Goal: Task Accomplishment & Management: Manage account settings

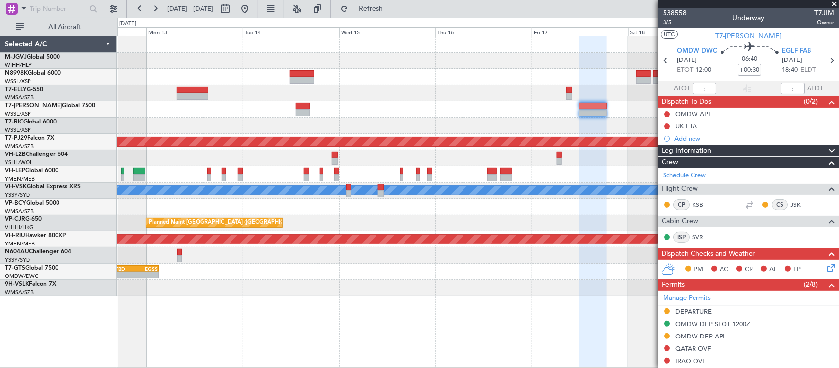
scroll to position [220, 0]
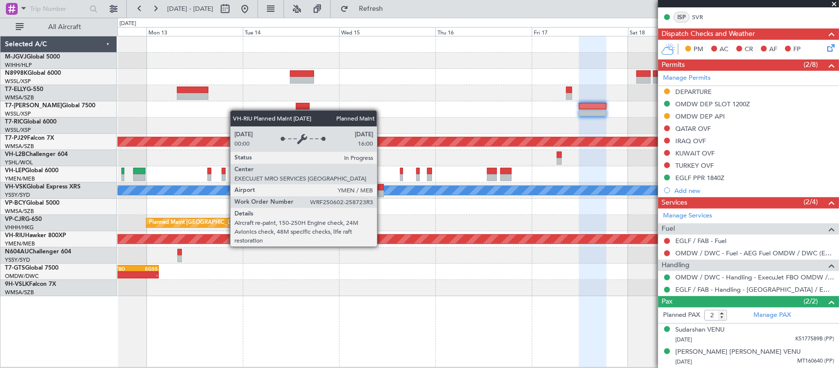
click at [554, 237] on div "Planned Maint [GEOGRAPHIC_DATA] ([GEOGRAPHIC_DATA])" at bounding box center [333, 239] width 1873 height 9
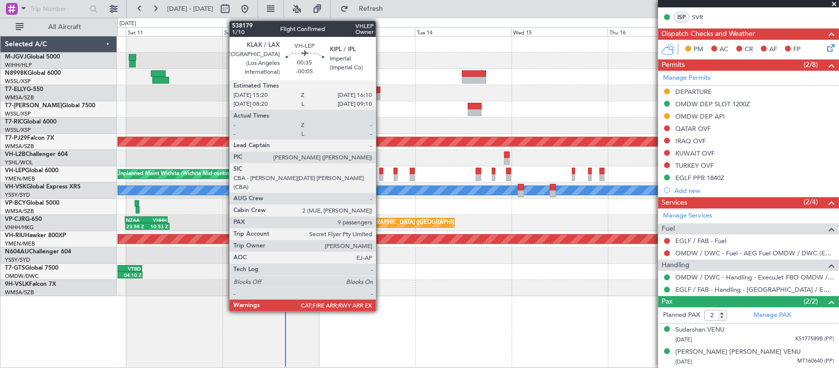
click at [381, 173] on div at bounding box center [381, 171] width 3 height 7
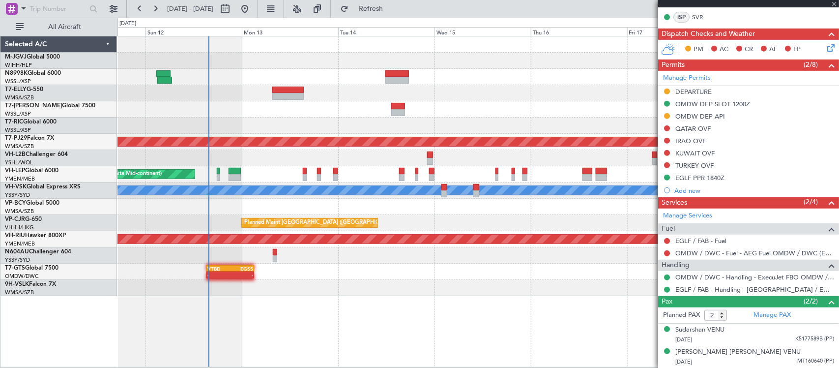
click at [441, 285] on div "Planned Maint [GEOGRAPHIC_DATA] ([GEOGRAPHIC_DATA] Intl) Planned Maint [GEOGRAP…" at bounding box center [478, 166] width 721 height 260
type input "-00:05"
type input "9"
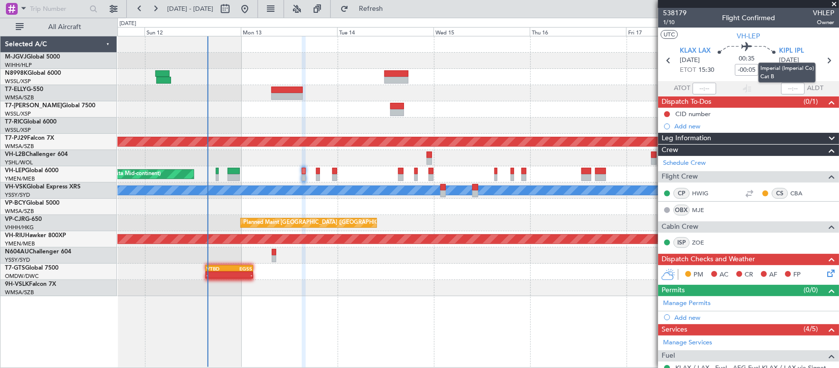
click at [820, 57] on mat-tooltip-component "Imperial (Imperial Co) Cat B" at bounding box center [787, 73] width 71 height 34
click at [823, 58] on icon at bounding box center [829, 60] width 13 height 13
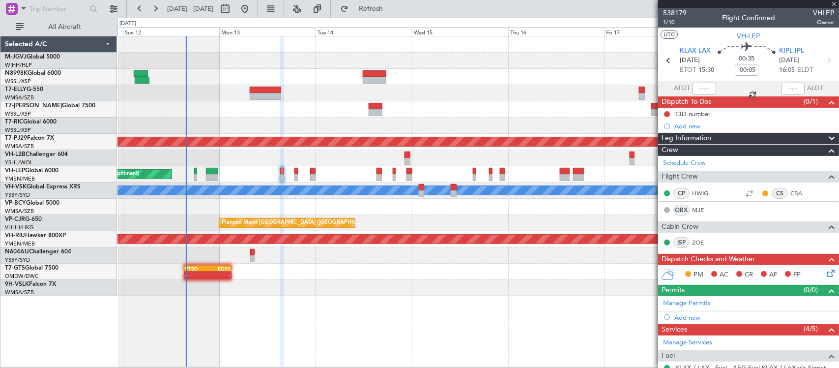
click at [558, 254] on div at bounding box center [478, 255] width 721 height 16
click at [823, 60] on icon at bounding box center [829, 60] width 13 height 13
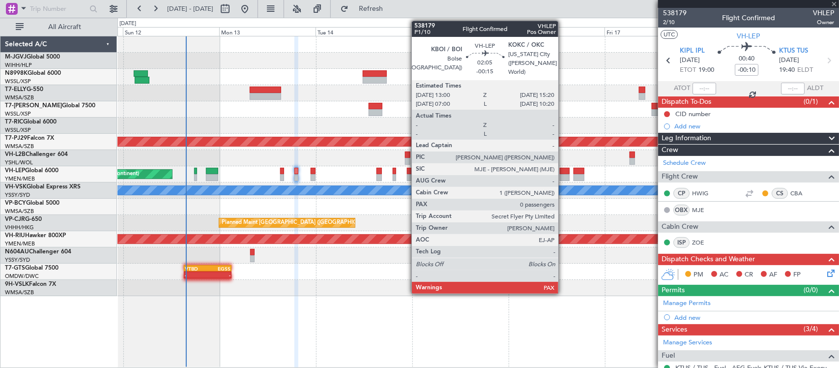
type input "+00:05"
type input "8"
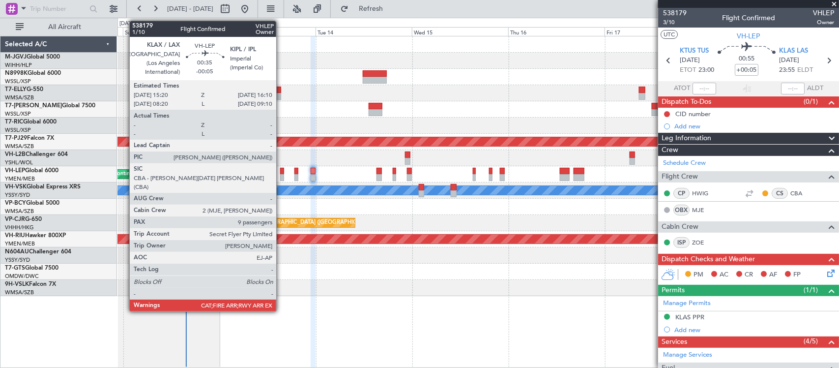
click at [281, 176] on div at bounding box center [281, 177] width 3 height 7
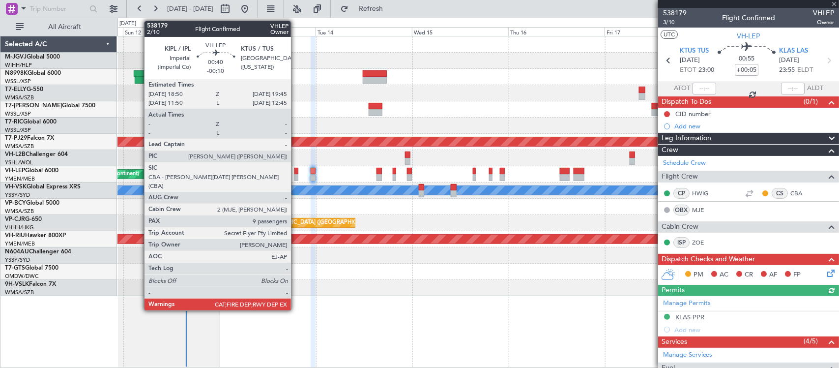
click at [296, 174] on div at bounding box center [297, 177] width 4 height 7
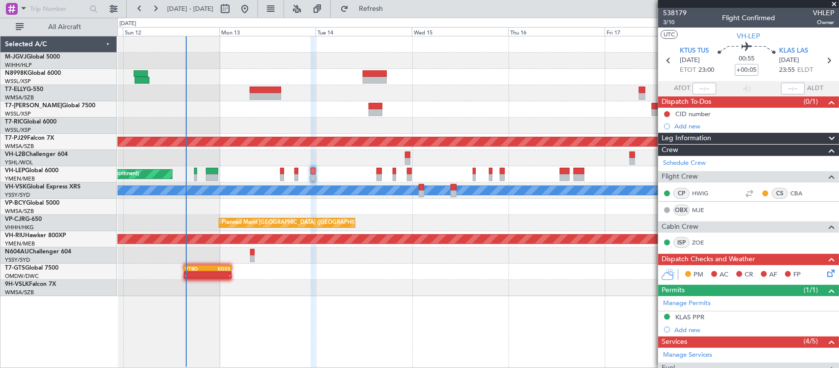
click at [316, 175] on div "Unplanned Maint Wichita (Wichita Mid-continent)" at bounding box center [478, 174] width 721 height 16
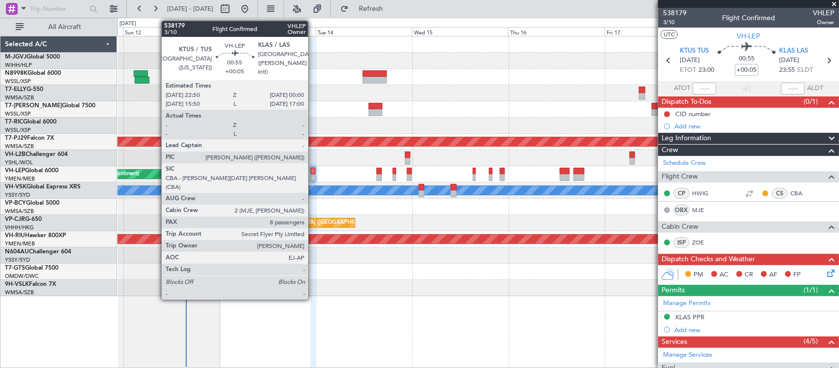
click at [313, 175] on div at bounding box center [313, 177] width 5 height 7
click at [316, 175] on div "Unplanned Maint Wichita (Wichita Mid-continent)" at bounding box center [478, 174] width 721 height 16
click at [312, 175] on div at bounding box center [313, 177] width 5 height 7
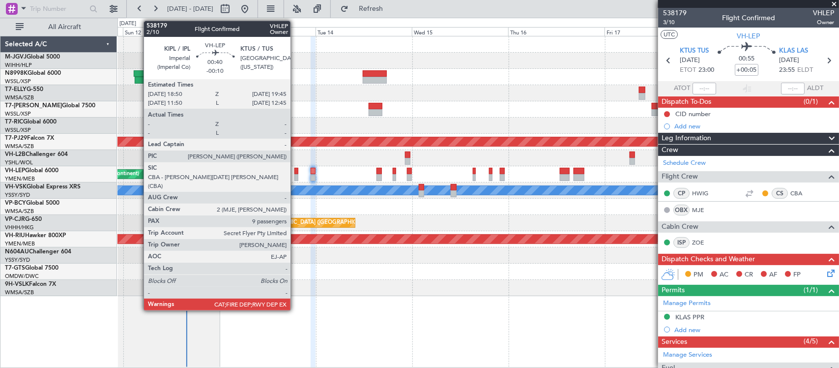
click at [296, 176] on div at bounding box center [297, 177] width 4 height 7
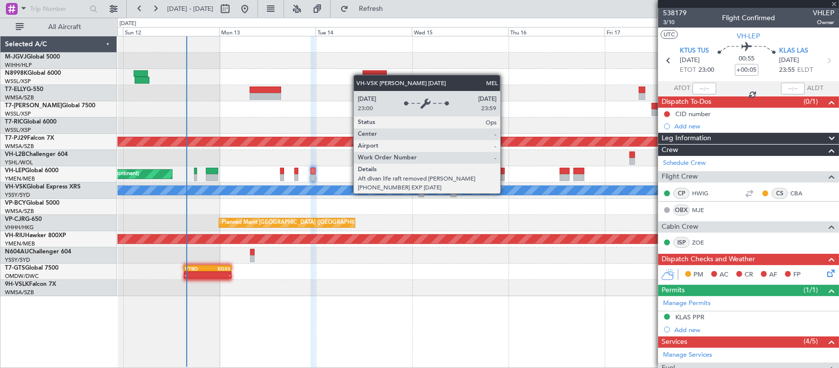
type input "-00:10"
type input "9"
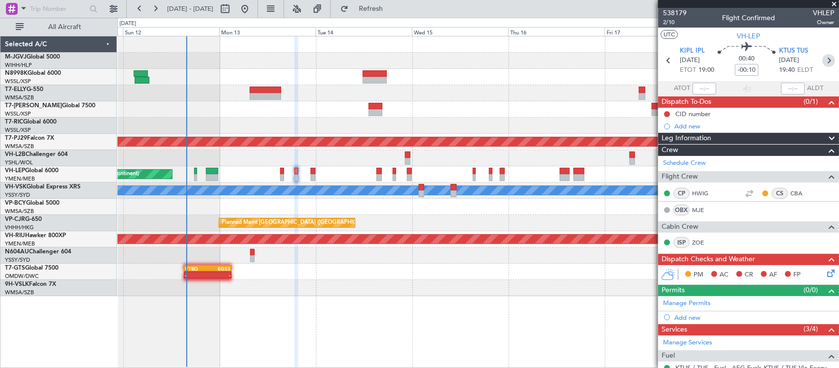
click at [823, 62] on icon at bounding box center [829, 60] width 13 height 13
type input "+00:05"
type input "8"
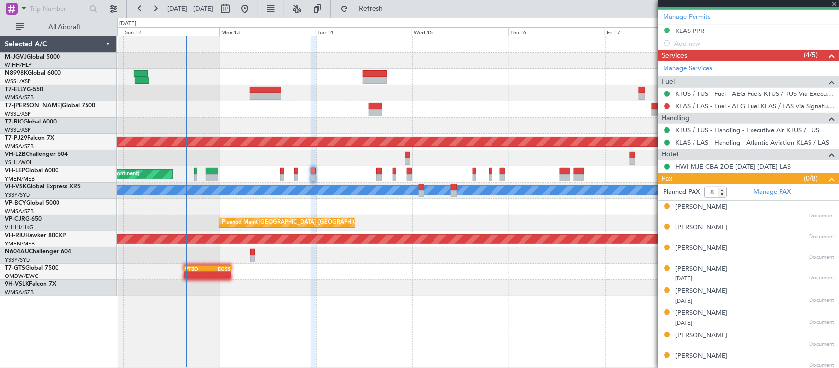
scroll to position [289, 0]
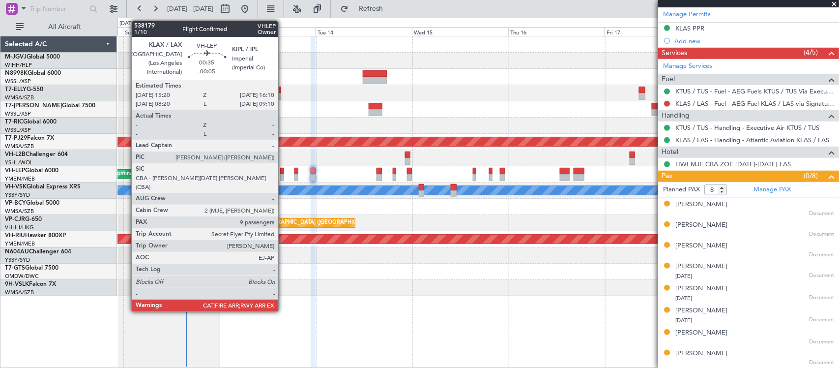
click at [283, 177] on div at bounding box center [281, 177] width 3 height 7
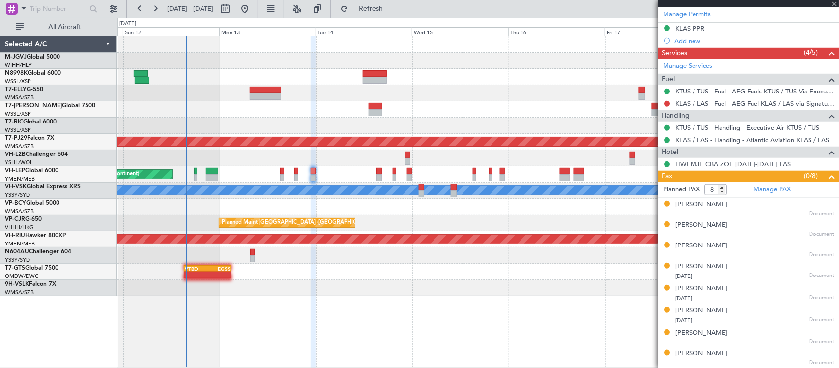
type input "-00:05"
type input "9"
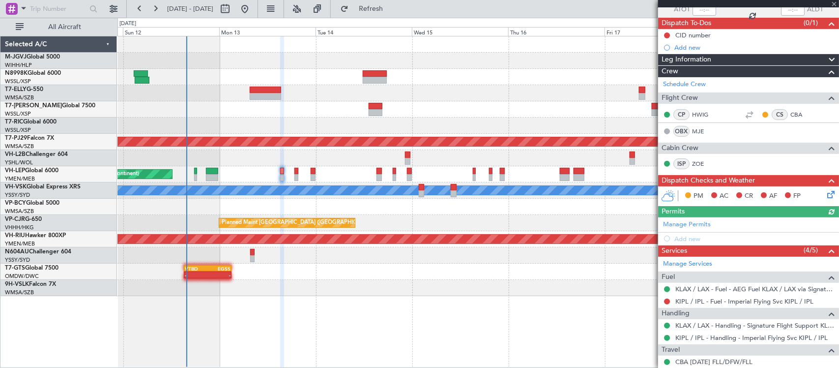
scroll to position [102, 0]
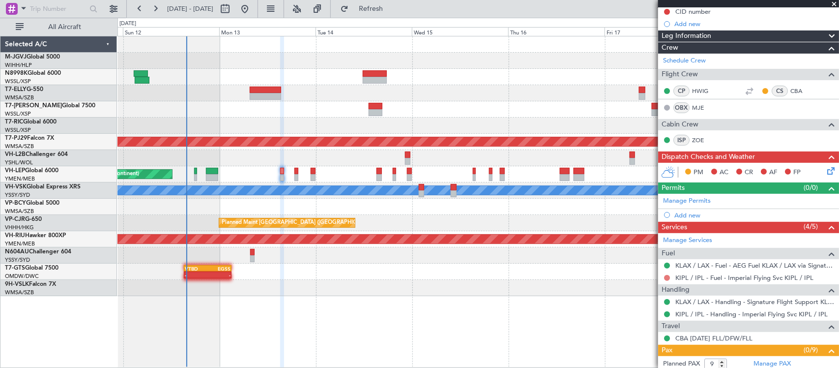
click at [668, 278] on button at bounding box center [667, 278] width 6 height 6
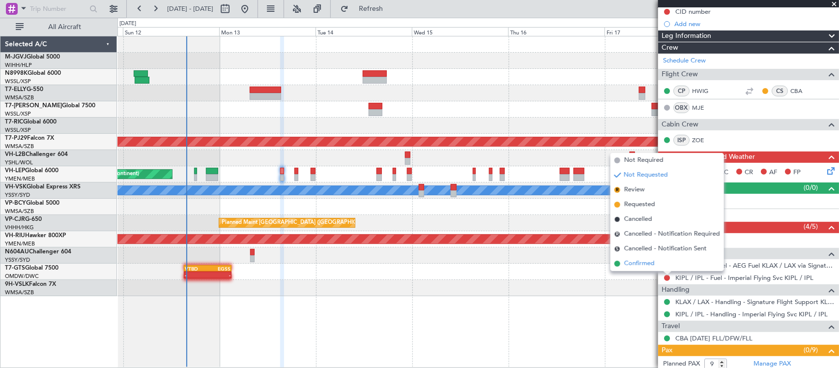
click at [656, 266] on li "Confirmed" at bounding box center [668, 263] width 114 height 15
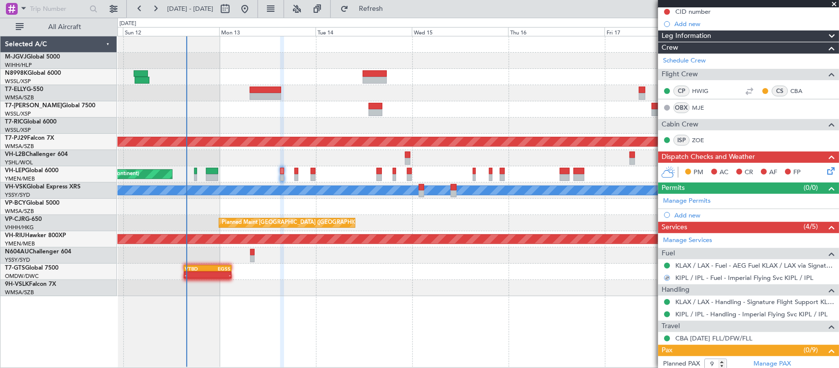
scroll to position [0, 0]
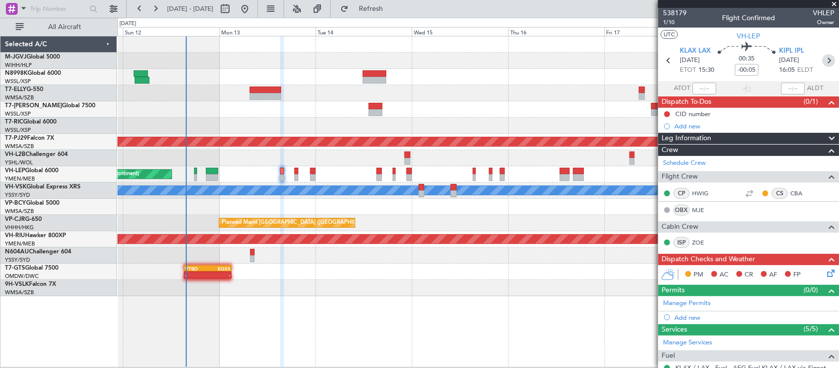
click at [823, 59] on icon at bounding box center [829, 60] width 13 height 13
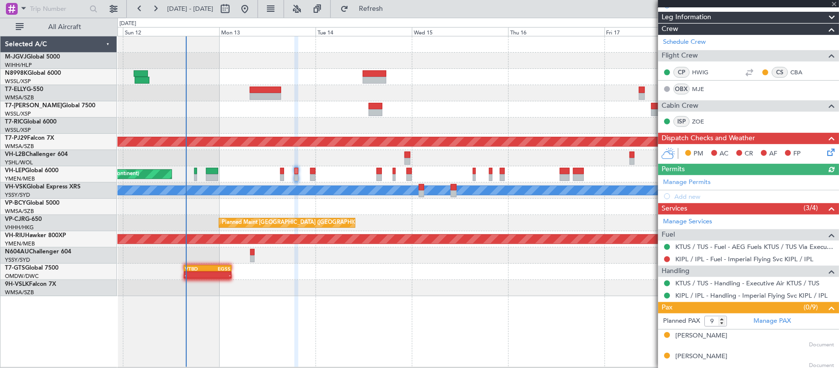
scroll to position [273, 0]
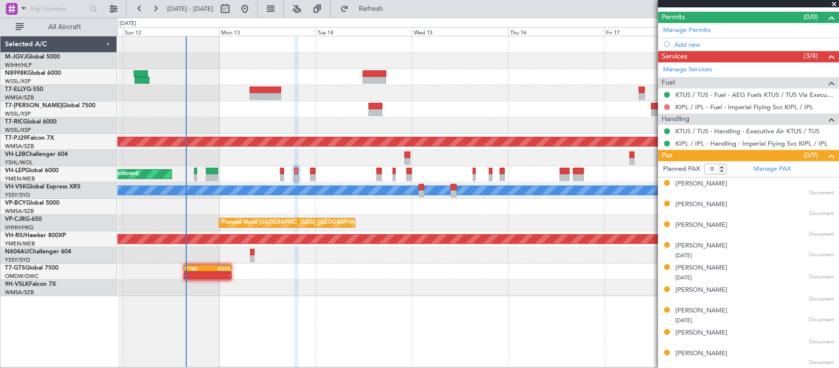
click at [667, 107] on button at bounding box center [667, 107] width 6 height 6
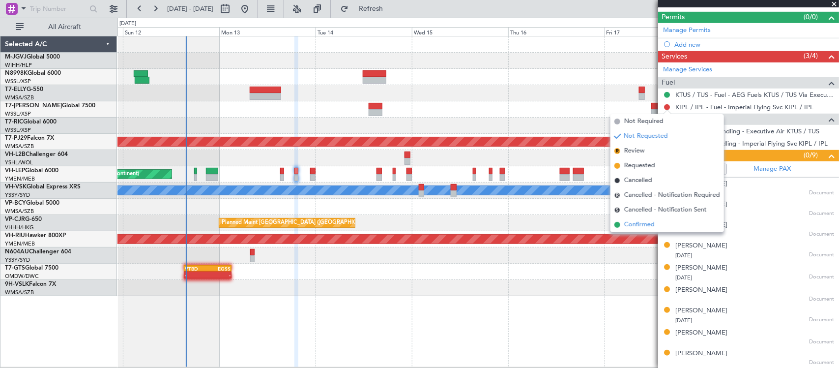
click at [650, 229] on li "Confirmed" at bounding box center [668, 224] width 114 height 15
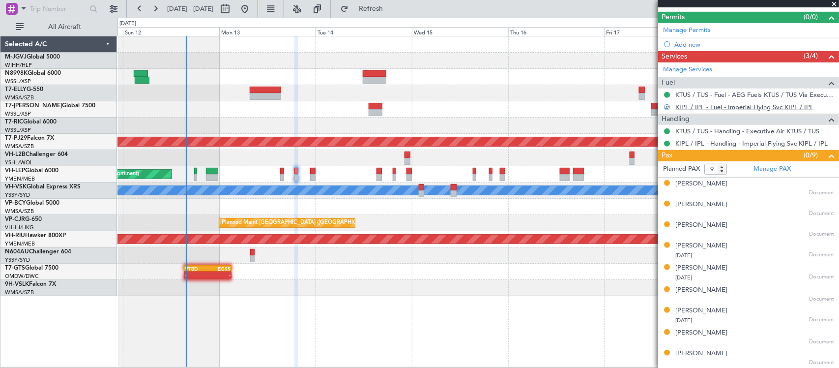
click at [710, 109] on link "KIPL / IPL - Fuel - Imperial Flying Svc KIPL / IPL" at bounding box center [745, 107] width 138 height 8
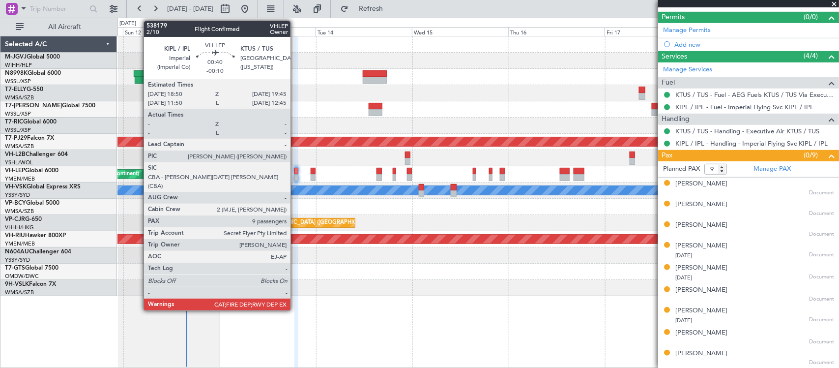
click at [296, 176] on div at bounding box center [297, 177] width 4 height 7
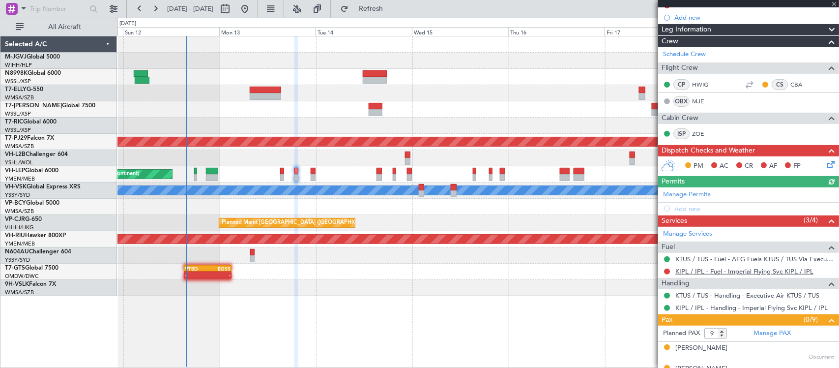
scroll to position [205, 0]
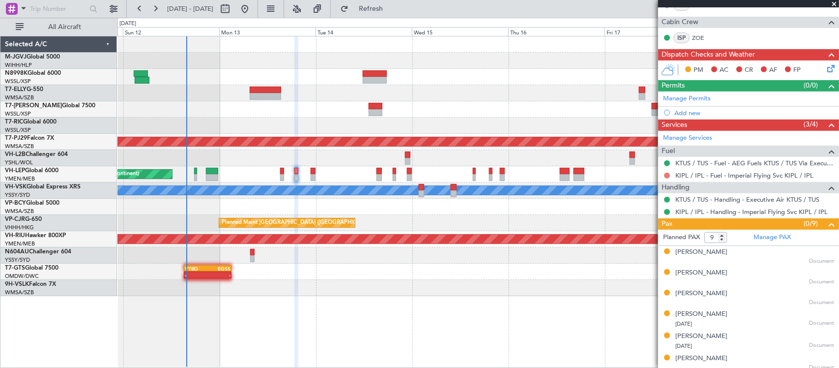
click at [667, 174] on button at bounding box center [667, 176] width 6 height 6
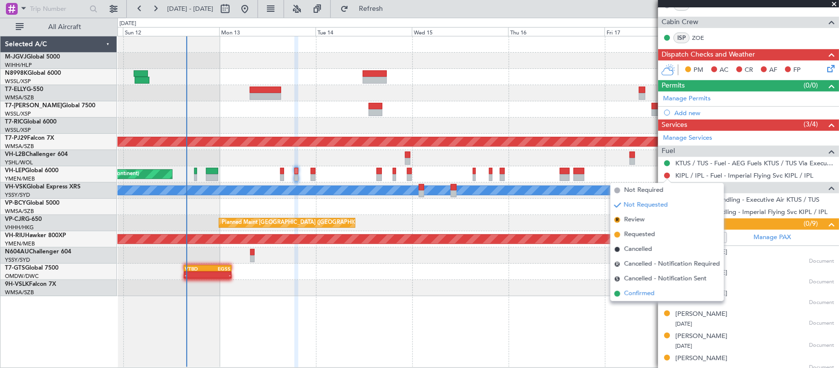
click at [641, 289] on span "Confirmed" at bounding box center [639, 294] width 30 height 10
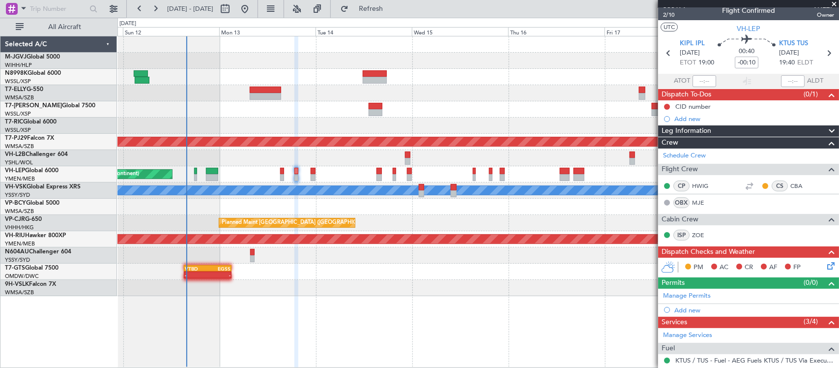
scroll to position [0, 0]
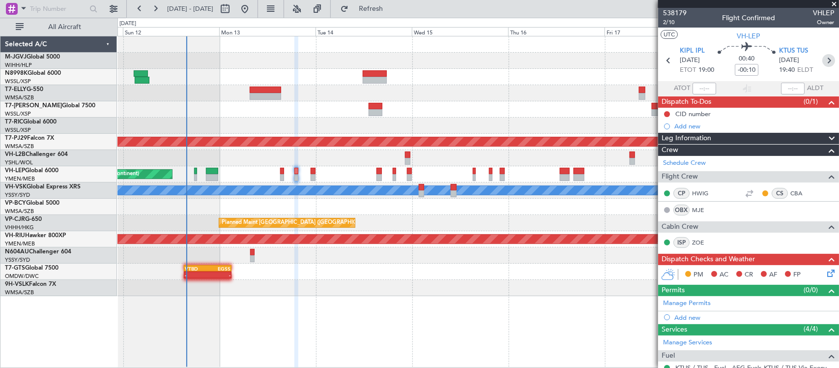
click at [823, 59] on icon at bounding box center [829, 60] width 13 height 13
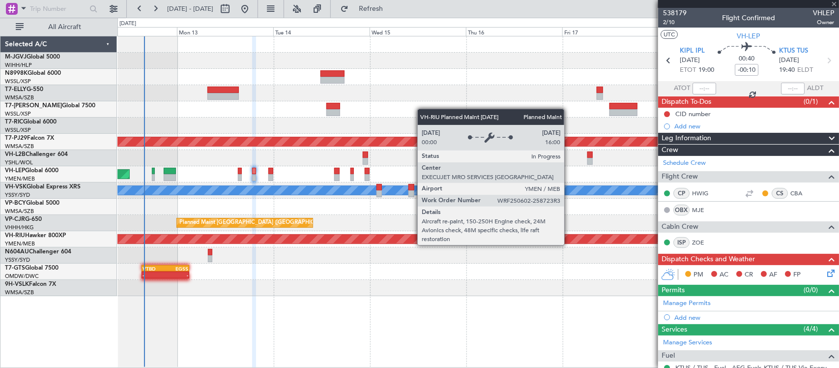
type input "+00:05"
type input "8"
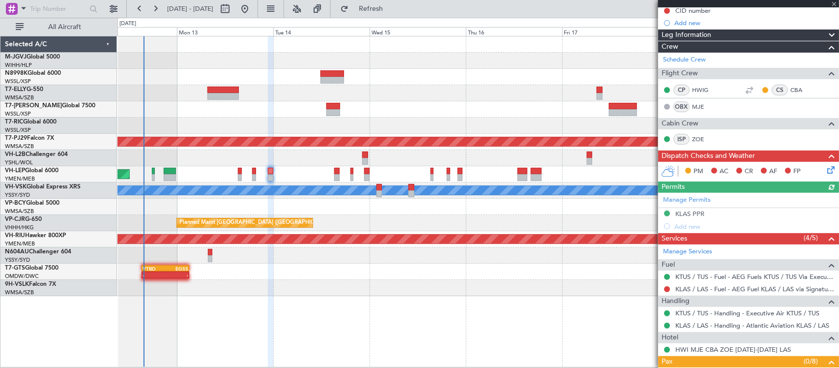
scroll to position [205, 0]
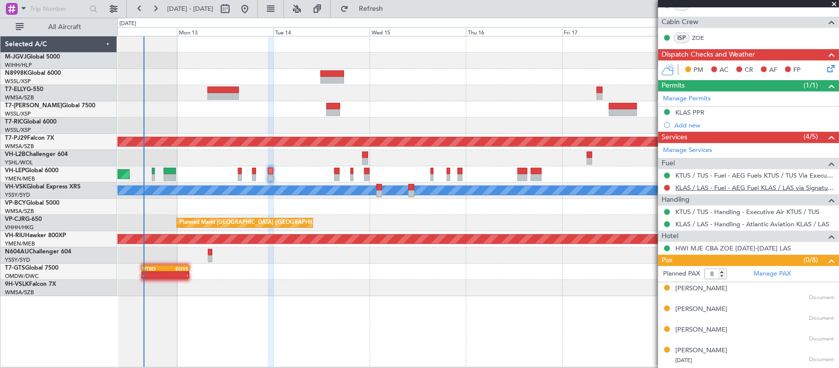
click at [681, 188] on link "KLAS / LAS - Fuel - AEG Fuel KLAS / LAS via Signature (EJ Asia Only)" at bounding box center [755, 187] width 159 height 8
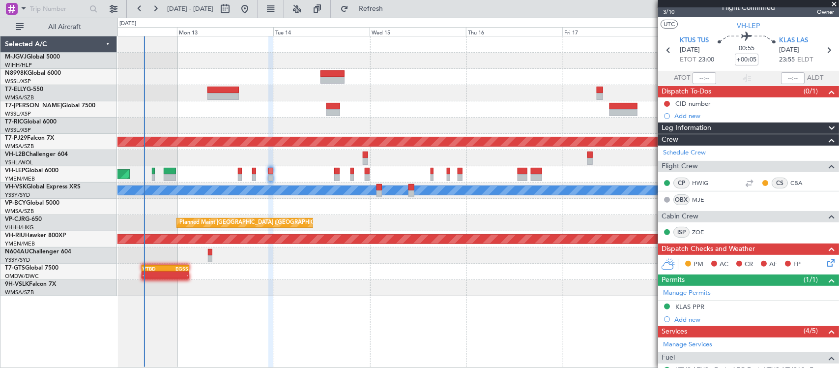
scroll to position [0, 0]
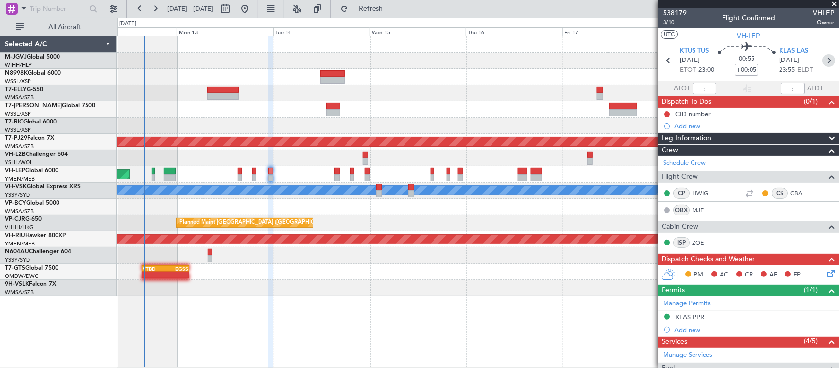
click at [827, 62] on icon at bounding box center [829, 60] width 13 height 13
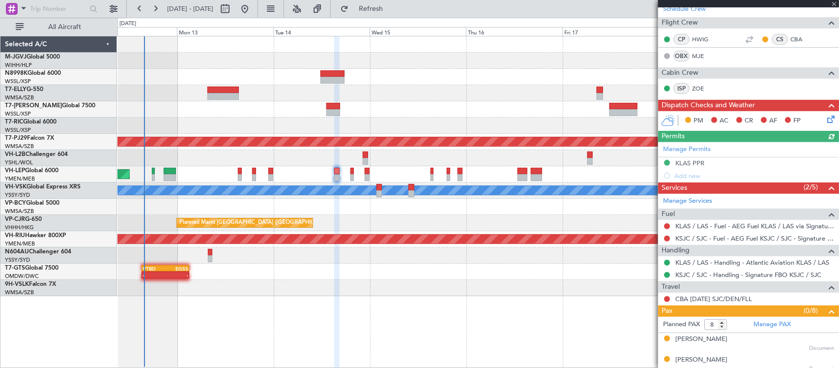
scroll to position [289, 0]
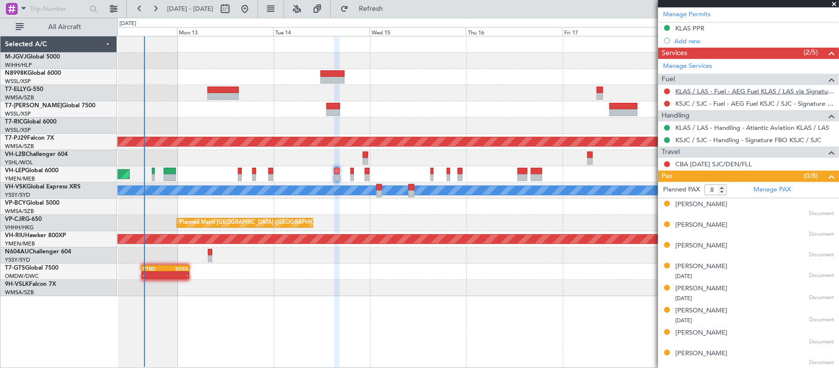
click at [709, 92] on link "KLAS / LAS - Fuel - AEG Fuel KLAS / LAS via Signature (EJ Asia Only)" at bounding box center [755, 91] width 159 height 8
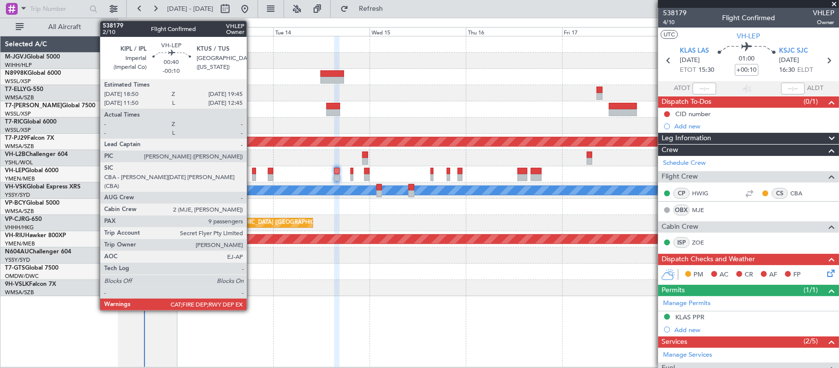
click at [252, 178] on div at bounding box center [254, 177] width 4 height 7
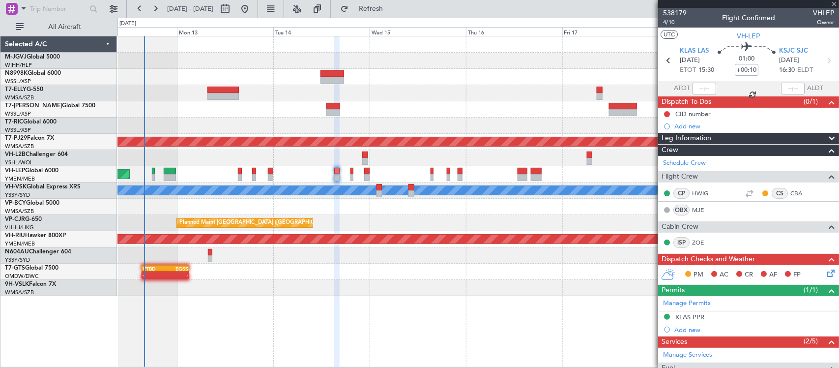
type input "-00:10"
type input "9"
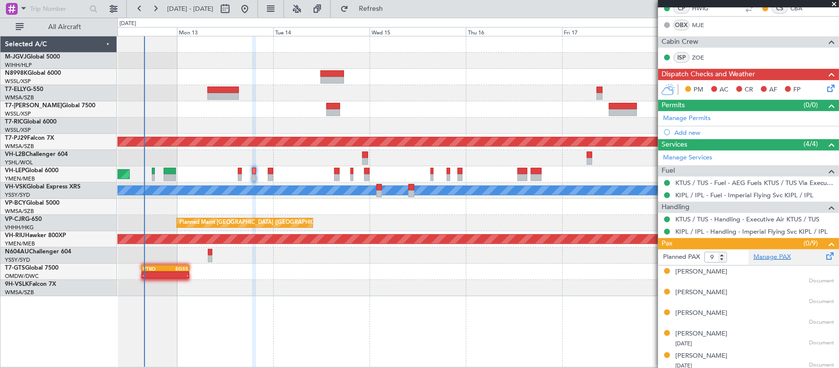
scroll to position [273, 0]
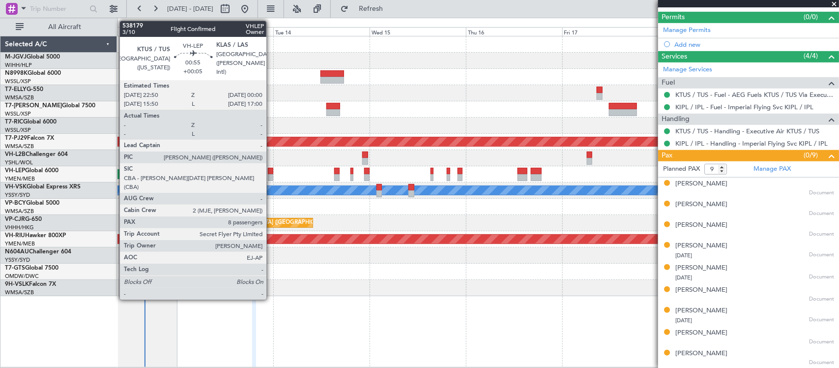
click at [271, 175] on div at bounding box center [270, 177] width 5 height 7
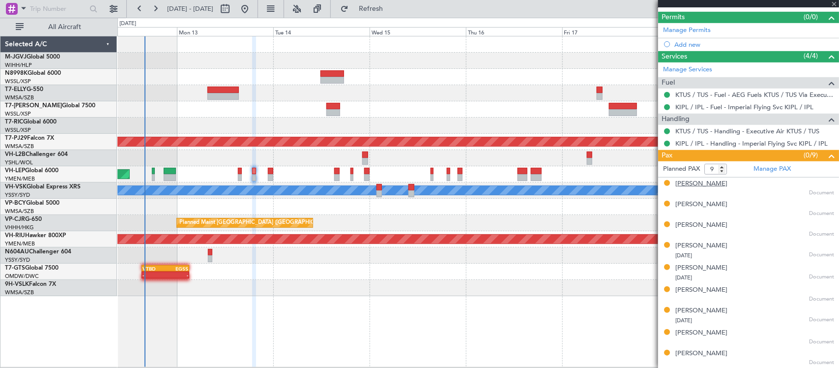
scroll to position [69, 0]
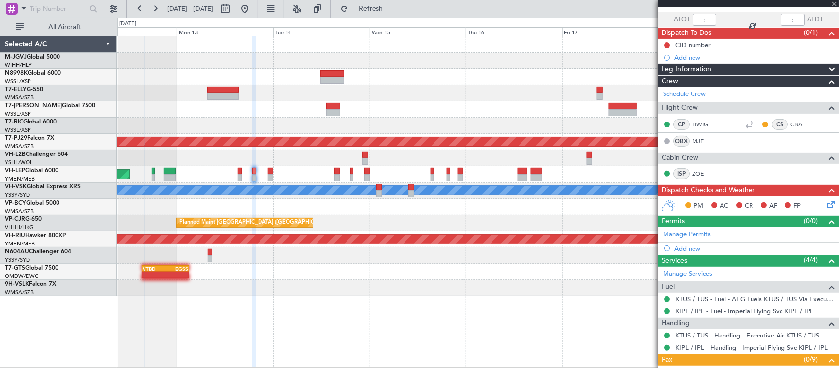
type input "+00:05"
type input "8"
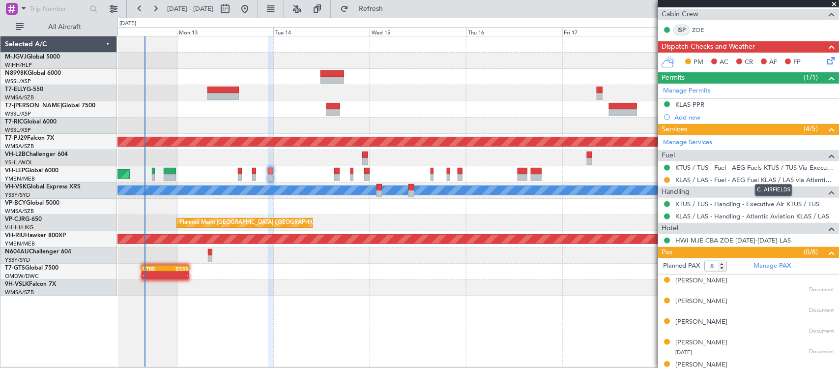
scroll to position [289, 0]
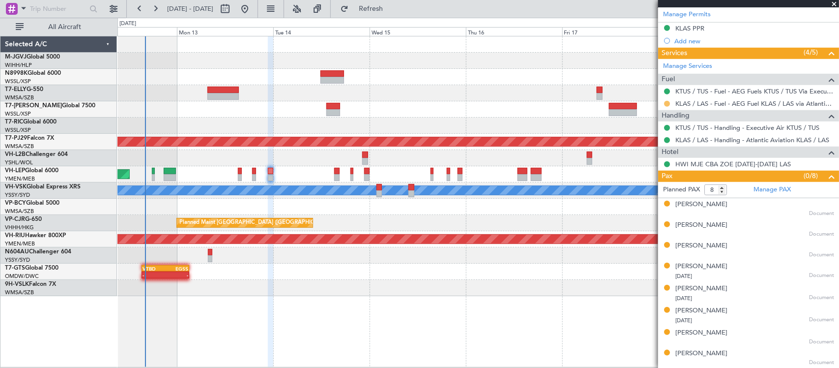
click at [669, 104] on button at bounding box center [667, 104] width 6 height 6
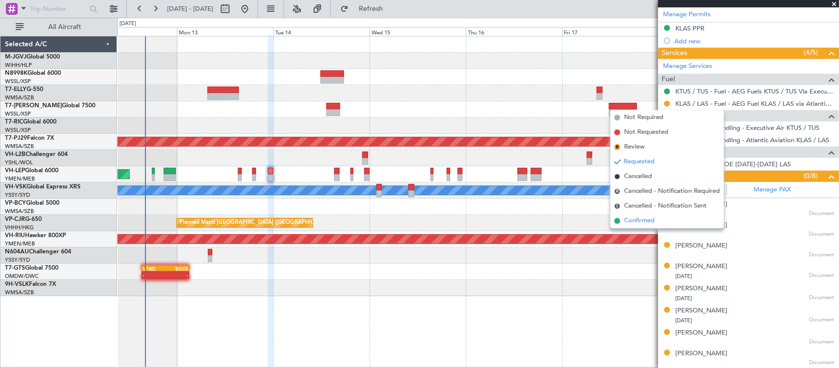
click at [655, 223] on li "Confirmed" at bounding box center [668, 220] width 114 height 15
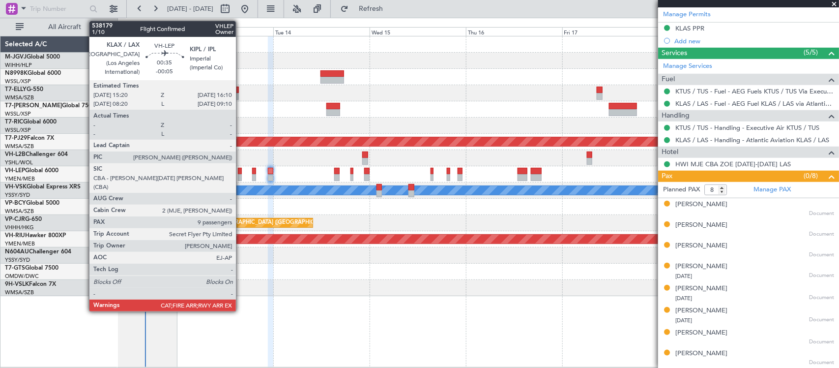
click at [241, 173] on div at bounding box center [239, 171] width 3 height 7
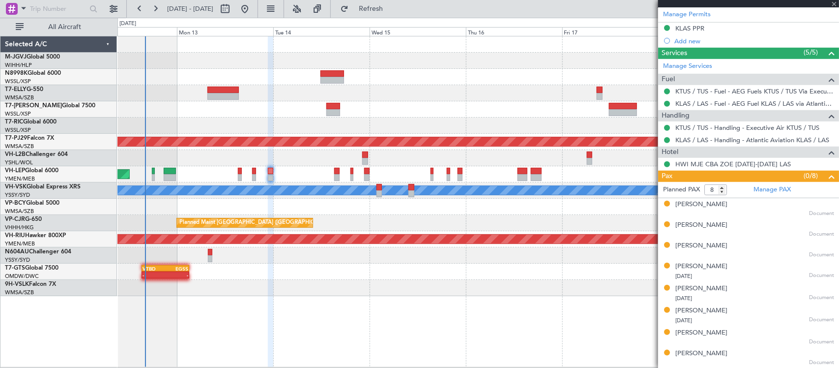
type input "-00:05"
type input "9"
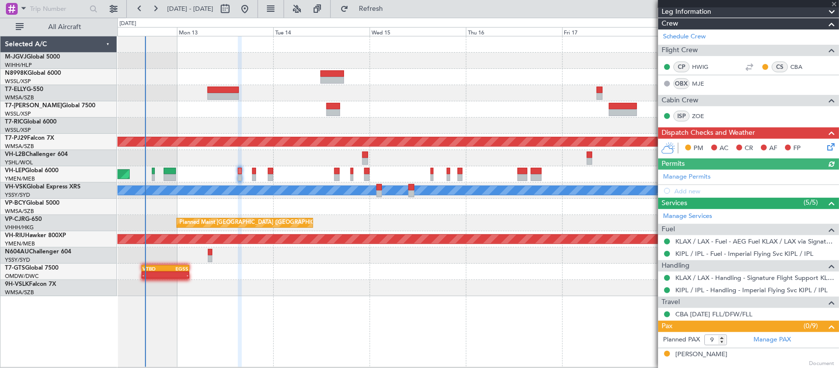
scroll to position [298, 0]
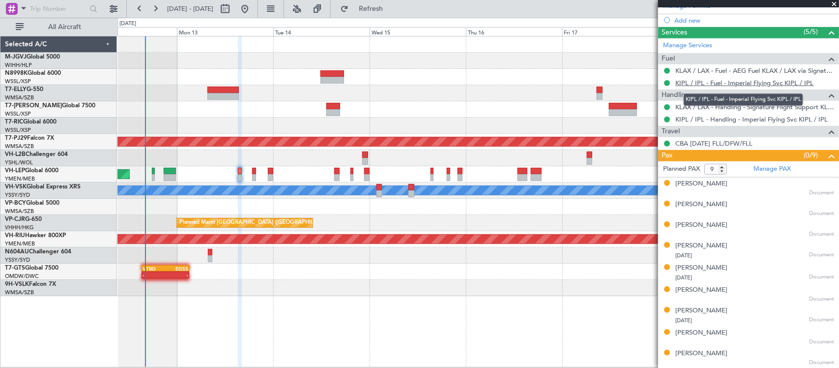
click at [725, 82] on link "KIPL / IPL - Fuel - Imperial Flying Svc KIPL / IPL" at bounding box center [745, 83] width 138 height 8
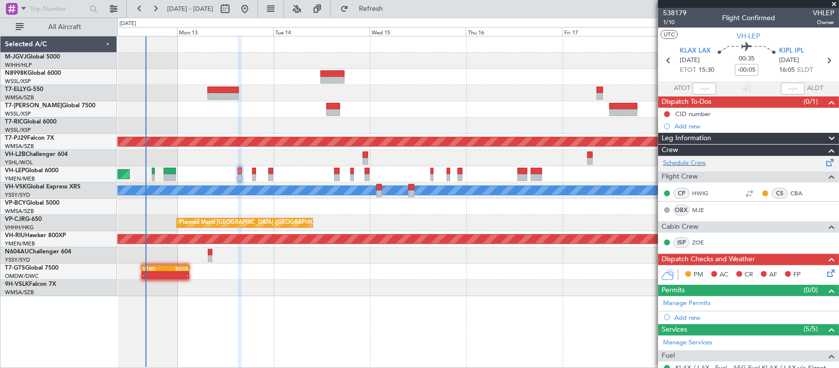
scroll to position [102, 0]
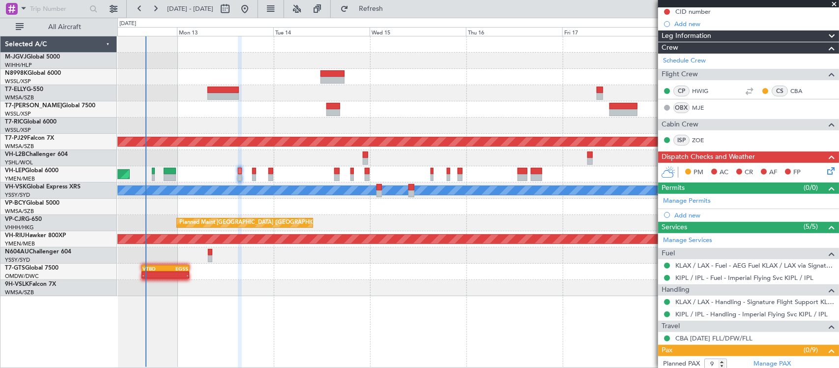
click at [826, 167] on icon at bounding box center [830, 169] width 8 height 8
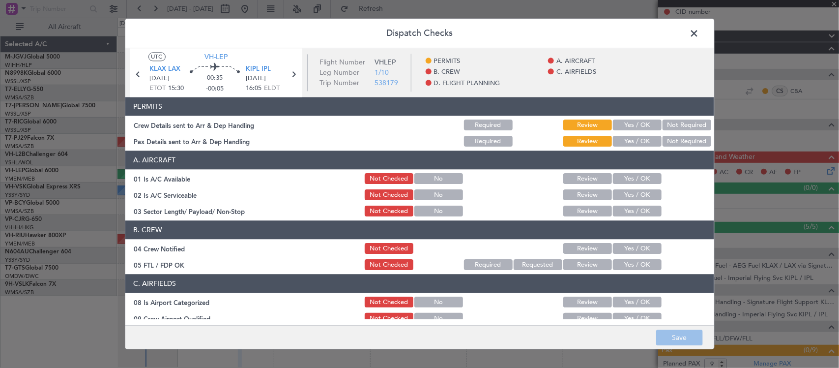
click at [629, 128] on button "Yes / OK" at bounding box center [637, 125] width 49 height 11
click at [632, 135] on div "Yes / OK" at bounding box center [637, 142] width 50 height 14
click at [635, 143] on button "Yes / OK" at bounding box center [637, 141] width 49 height 11
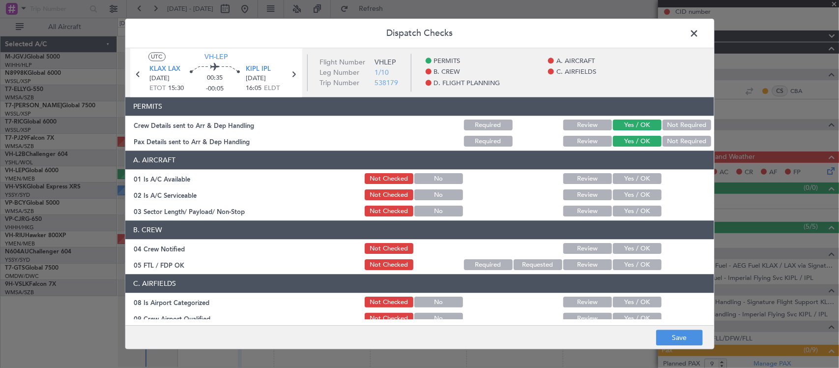
click at [635, 178] on button "Yes / OK" at bounding box center [637, 179] width 49 height 11
click at [637, 193] on button "Yes / OK" at bounding box center [637, 195] width 49 height 11
click at [640, 209] on button "Yes / OK" at bounding box center [637, 211] width 49 height 11
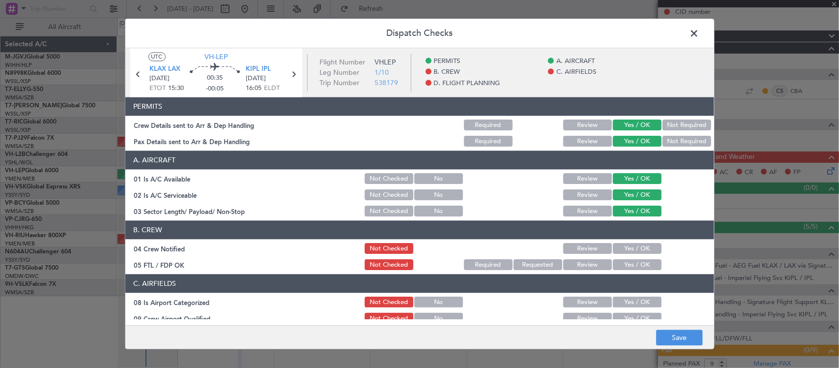
click at [640, 243] on button "Yes / OK" at bounding box center [637, 248] width 49 height 11
click at [640, 263] on button "Yes / OK" at bounding box center [637, 265] width 49 height 11
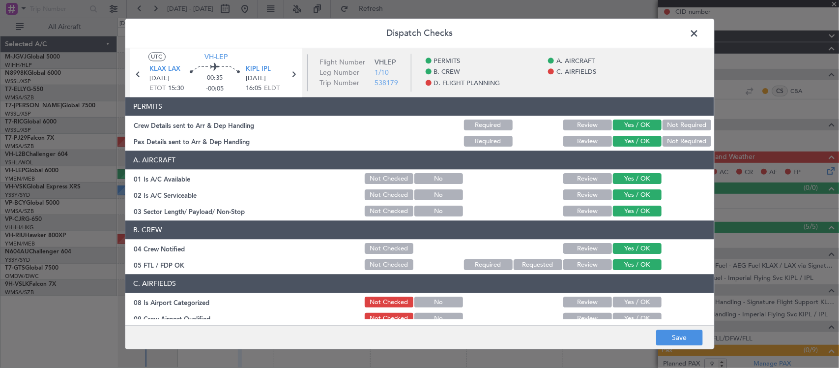
drag, startPoint x: 640, startPoint y: 297, endPoint x: 640, endPoint y: 310, distance: 12.3
click at [640, 298] on button "Yes / OK" at bounding box center [637, 302] width 49 height 11
click at [640, 313] on button "Yes / OK" at bounding box center [637, 318] width 49 height 11
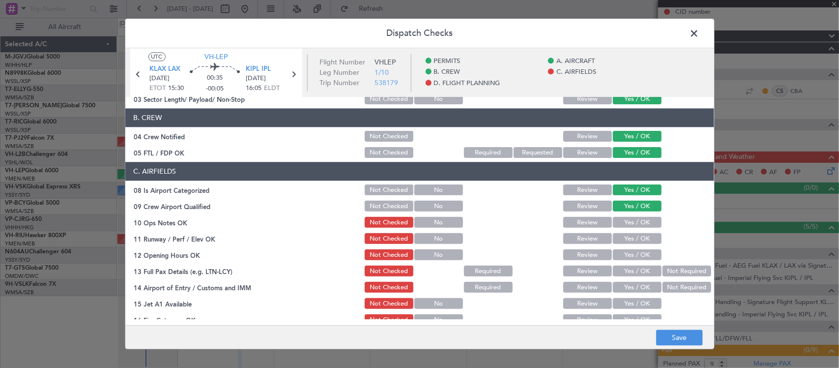
scroll to position [205, 0]
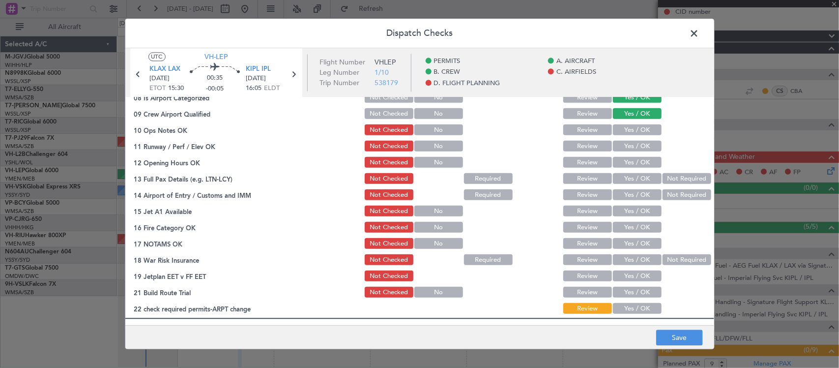
click at [640, 131] on button "Yes / OK" at bounding box center [637, 130] width 49 height 11
click at [640, 146] on button "Yes / OK" at bounding box center [637, 146] width 49 height 11
click at [640, 160] on button "Yes / OK" at bounding box center [637, 162] width 49 height 11
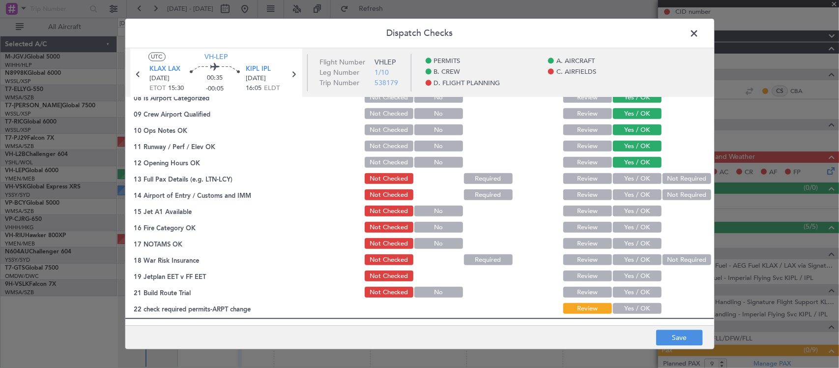
click at [641, 174] on button "Yes / OK" at bounding box center [637, 179] width 49 height 11
click at [670, 195] on button "Not Required" at bounding box center [687, 195] width 49 height 11
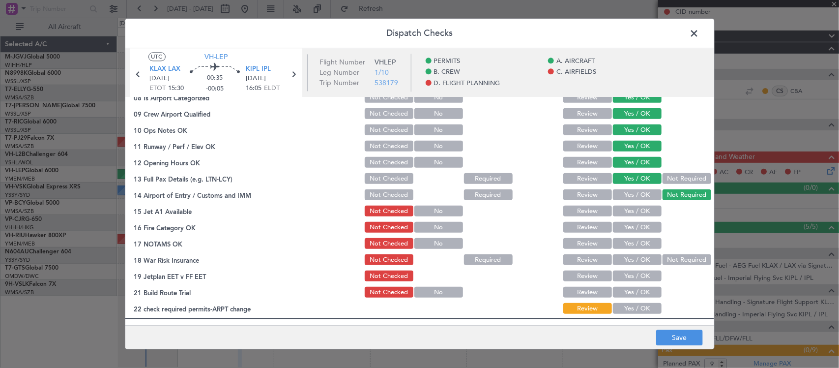
click at [638, 210] on button "Yes / OK" at bounding box center [637, 211] width 49 height 11
click at [638, 221] on div "Yes / OK" at bounding box center [637, 228] width 50 height 14
click at [639, 225] on button "Yes / OK" at bounding box center [637, 227] width 49 height 11
click at [640, 244] on button "Yes / OK" at bounding box center [637, 243] width 49 height 11
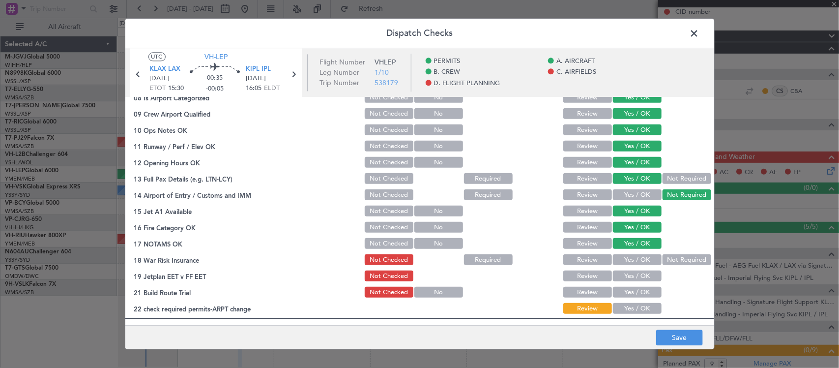
click at [661, 253] on div "Not Required" at bounding box center [686, 260] width 50 height 14
click at [663, 258] on button "Not Required" at bounding box center [687, 260] width 49 height 11
click at [644, 274] on button "Yes / OK" at bounding box center [637, 276] width 49 height 11
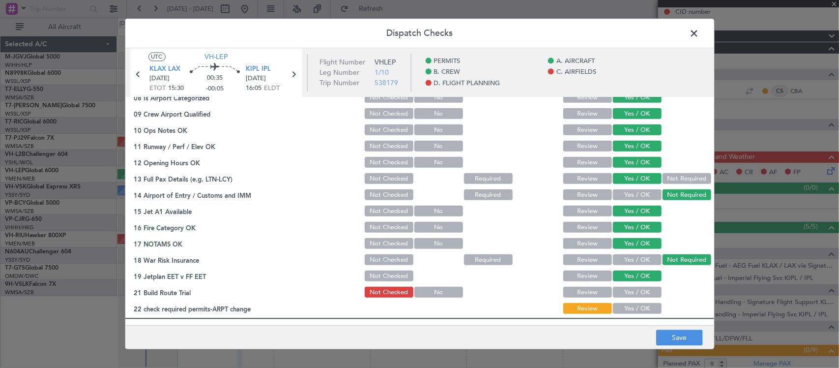
click at [642, 284] on section "C. AIRFIELDS 08 Is Airport Categorized Not Checked No Review Yes / OK 09 Crew A…" at bounding box center [419, 193] width 589 height 246
click at [642, 290] on button "Yes / OK" at bounding box center [637, 292] width 49 height 11
click at [642, 308] on button "Yes / OK" at bounding box center [637, 308] width 49 height 11
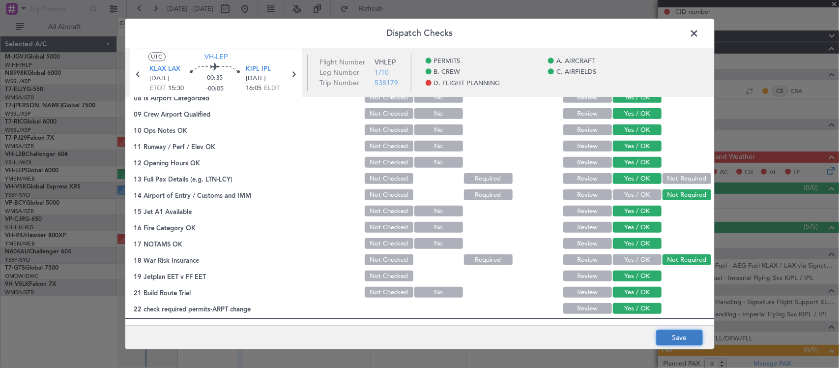
click at [663, 333] on button "Save" at bounding box center [679, 338] width 47 height 16
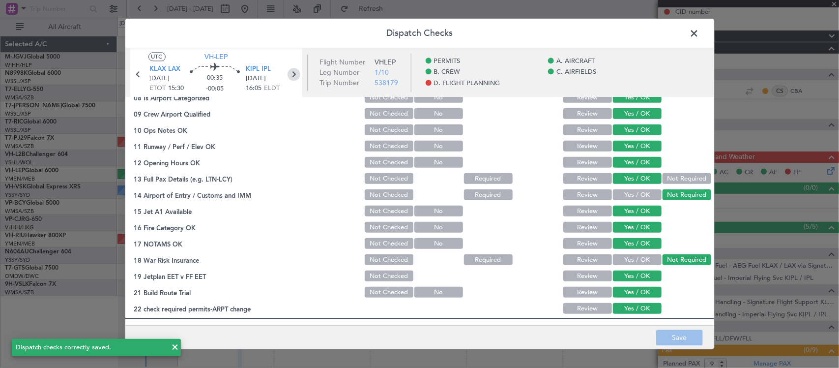
click at [293, 75] on icon at bounding box center [294, 74] width 13 height 13
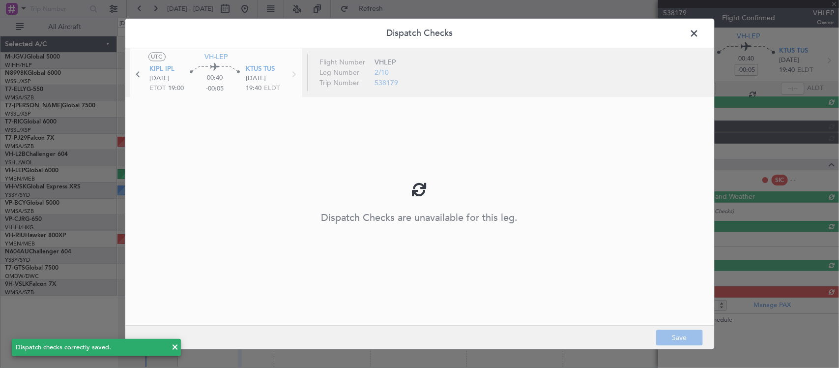
type input "-00:10"
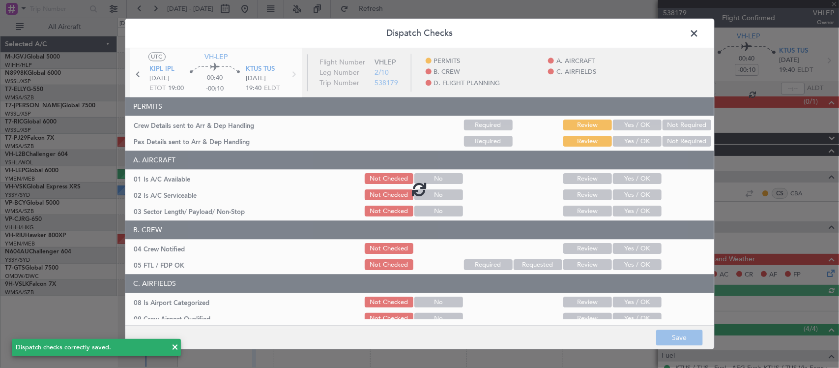
click at [611, 128] on div at bounding box center [419, 188] width 589 height 281
click at [623, 124] on button "Yes / OK" at bounding box center [637, 125] width 49 height 11
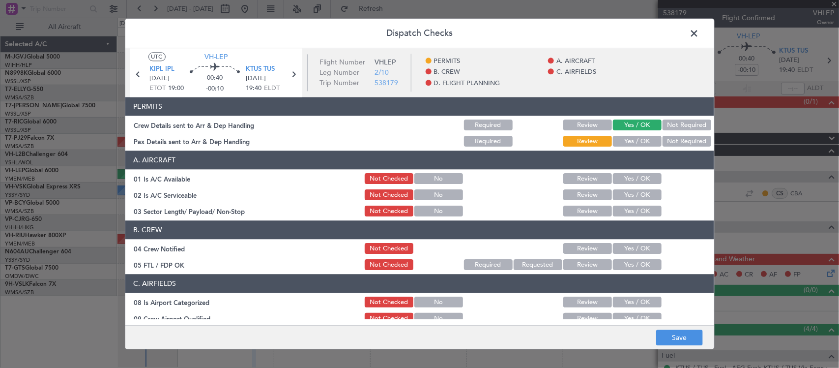
click at [624, 143] on button "Yes / OK" at bounding box center [637, 141] width 49 height 11
click at [628, 181] on button "Yes / OK" at bounding box center [637, 179] width 49 height 11
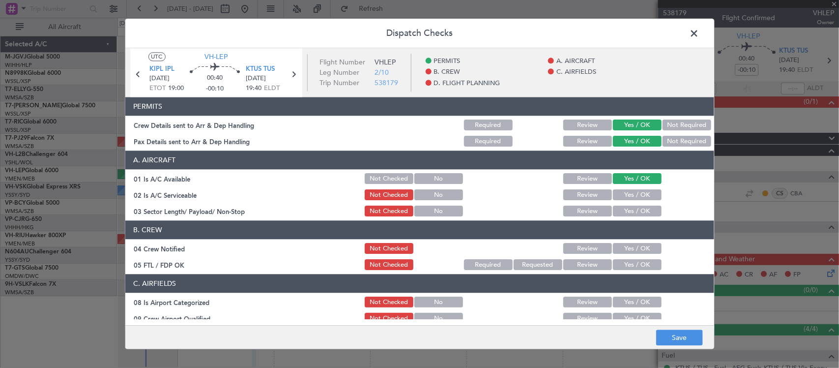
click at [627, 195] on button "Yes / OK" at bounding box center [637, 195] width 49 height 11
click at [628, 208] on button "Yes / OK" at bounding box center [637, 211] width 49 height 11
click at [631, 254] on div "Yes / OK" at bounding box center [637, 249] width 50 height 14
click at [632, 261] on button "Yes / OK" at bounding box center [637, 265] width 49 height 11
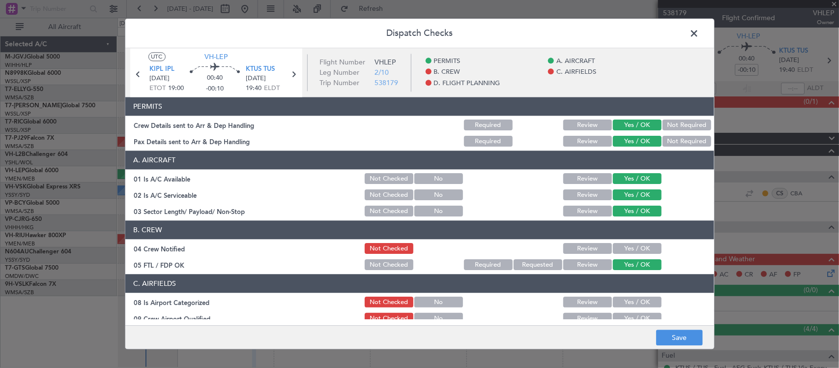
click at [632, 247] on button "Yes / OK" at bounding box center [637, 248] width 49 height 11
click at [636, 306] on button "Yes / OK" at bounding box center [637, 302] width 49 height 11
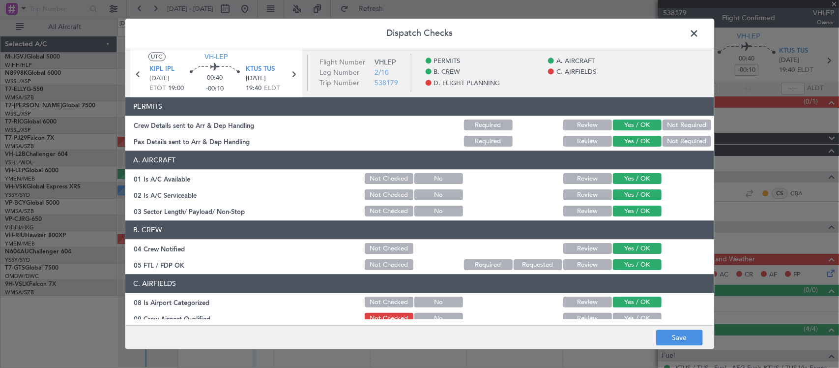
click at [636, 315] on button "Yes / OK" at bounding box center [637, 318] width 49 height 11
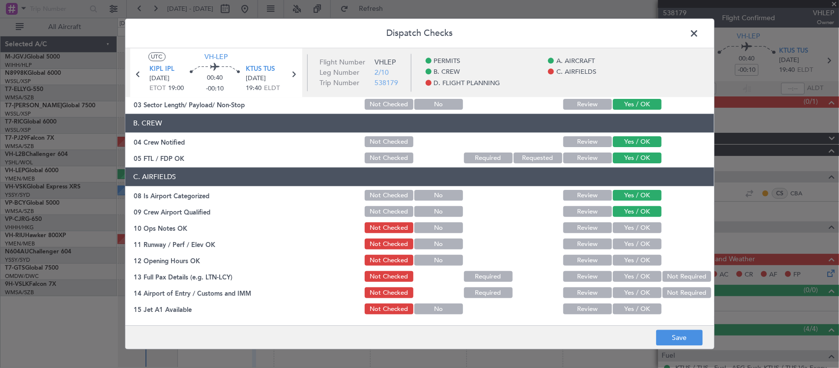
scroll to position [205, 0]
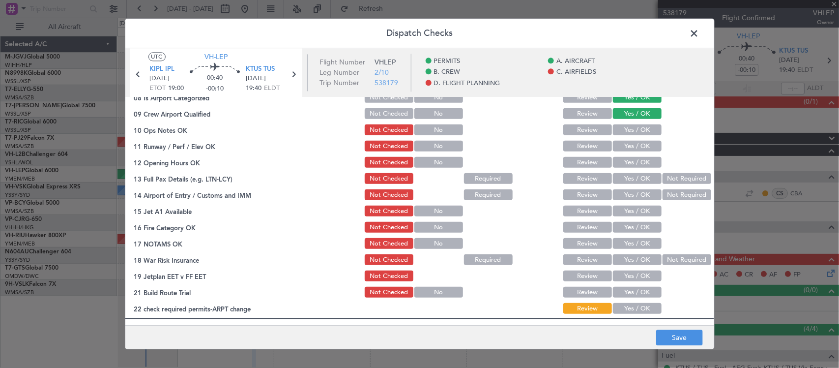
click at [637, 131] on button "Yes / OK" at bounding box center [637, 130] width 49 height 11
click at [637, 140] on div "Yes / OK" at bounding box center [637, 147] width 50 height 14
click at [637, 149] on button "Yes / OK" at bounding box center [637, 146] width 49 height 11
click at [637, 157] on button "Yes / OK" at bounding box center [637, 162] width 49 height 11
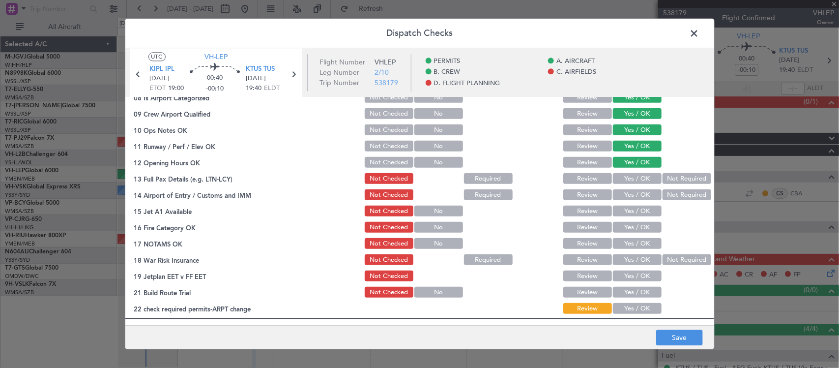
click at [663, 179] on button "Not Required" at bounding box center [687, 179] width 49 height 11
click at [635, 193] on button "Yes / OK" at bounding box center [637, 195] width 49 height 11
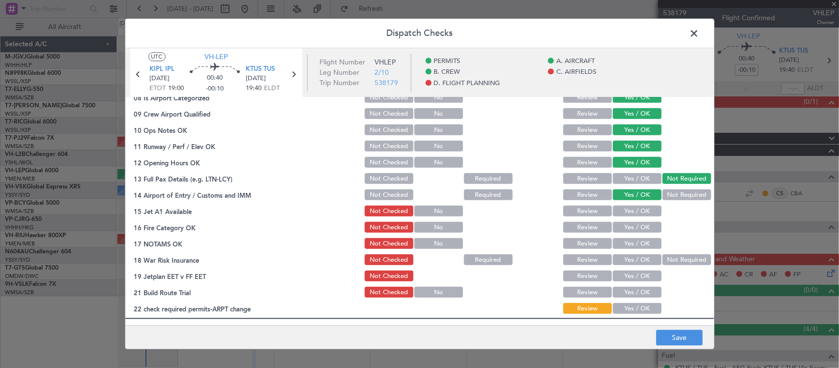
click at [635, 212] on button "Yes / OK" at bounding box center [637, 211] width 49 height 11
click at [643, 176] on button "Yes / OK" at bounding box center [637, 179] width 49 height 11
drag, startPoint x: 652, startPoint y: 189, endPoint x: 659, endPoint y: 193, distance: 7.7
click at [661, 190] on div "Not Required" at bounding box center [686, 195] width 50 height 14
click at [663, 194] on button "Not Required" at bounding box center [687, 195] width 49 height 11
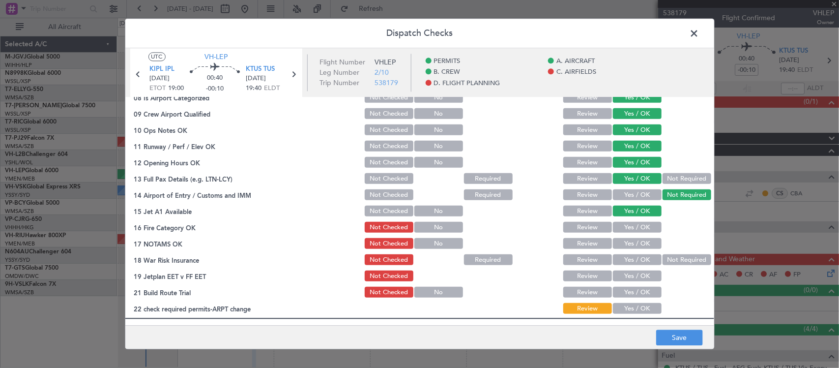
click at [632, 226] on button "Yes / OK" at bounding box center [637, 227] width 49 height 11
click at [637, 239] on button "Yes / OK" at bounding box center [637, 243] width 49 height 11
click at [670, 265] on button "Not Required" at bounding box center [687, 260] width 49 height 11
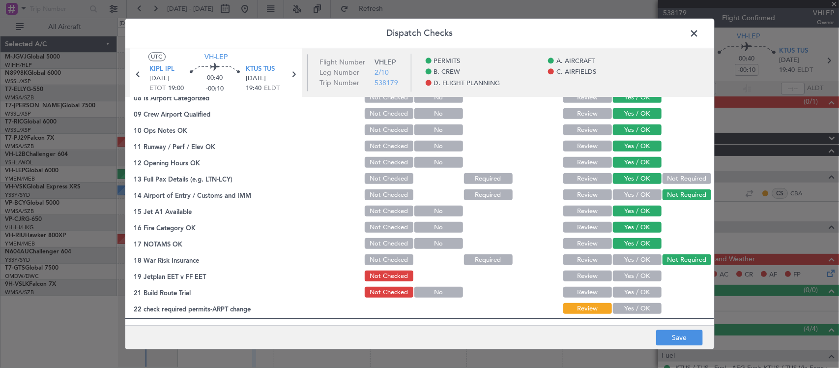
click at [635, 281] on button "Yes / OK" at bounding box center [637, 276] width 49 height 11
click at [635, 294] on button "Yes / OK" at bounding box center [637, 292] width 49 height 11
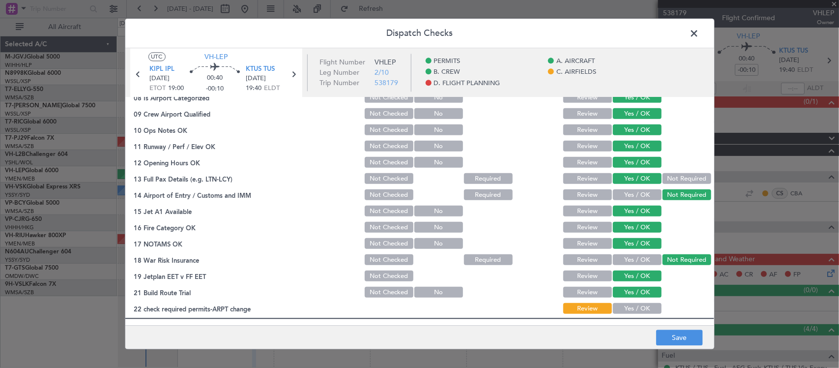
click at [639, 308] on button "Yes / OK" at bounding box center [637, 308] width 49 height 11
click at [665, 330] on button "Save" at bounding box center [679, 338] width 47 height 16
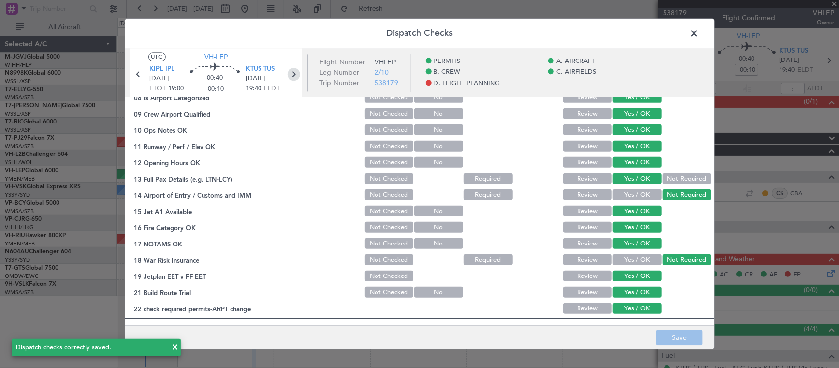
click at [298, 76] on icon at bounding box center [294, 74] width 13 height 13
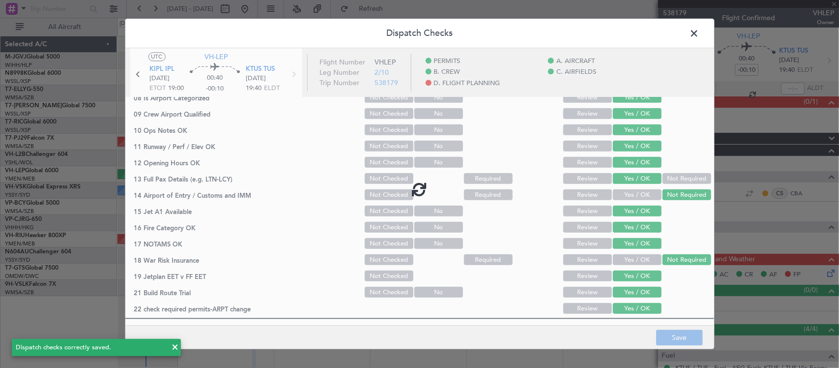
type input "+00:05"
type input "8"
type input "+00:05"
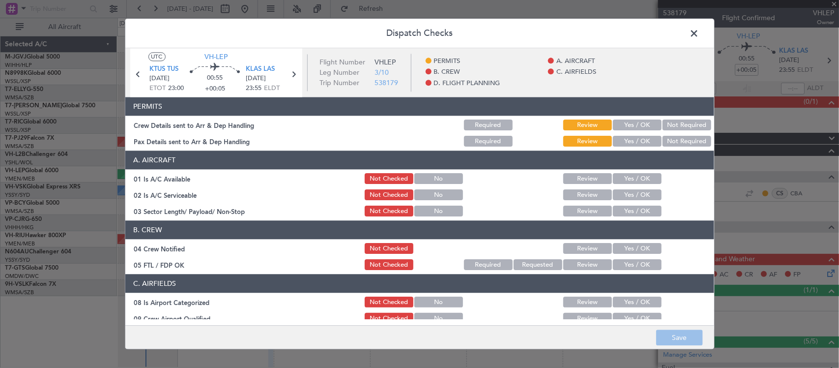
click at [618, 123] on button "Yes / OK" at bounding box center [637, 125] width 49 height 11
click at [625, 143] on button "Yes / OK" at bounding box center [637, 141] width 49 height 11
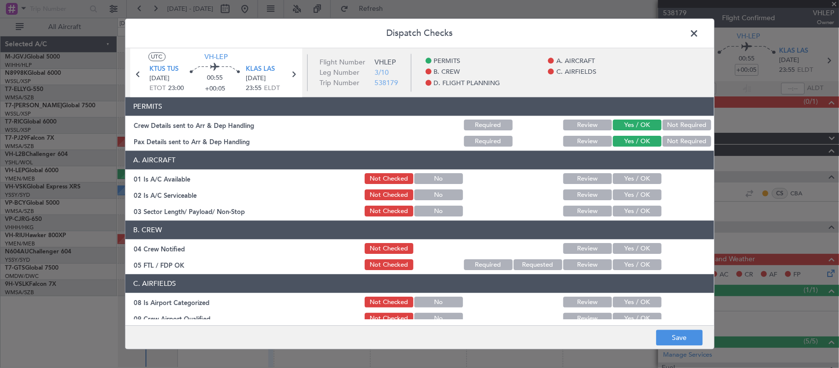
click at [626, 184] on div "Yes / OK" at bounding box center [637, 179] width 50 height 14
click at [626, 180] on button "Yes / OK" at bounding box center [637, 179] width 49 height 11
click at [626, 192] on button "Yes / OK" at bounding box center [637, 195] width 49 height 11
click at [627, 212] on button "Yes / OK" at bounding box center [637, 211] width 49 height 11
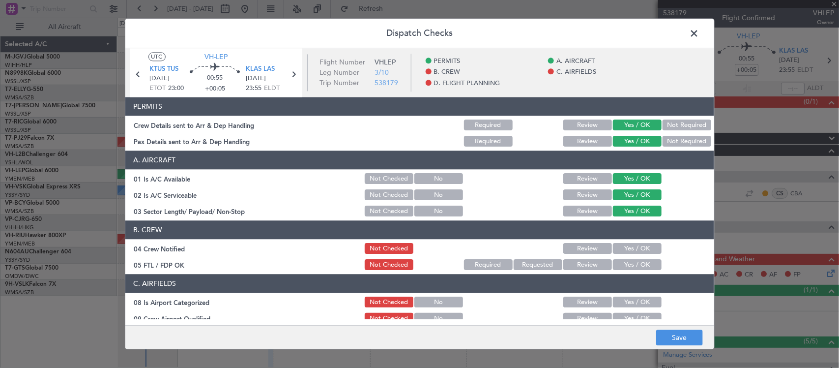
click at [627, 247] on button "Yes / OK" at bounding box center [637, 248] width 49 height 11
click at [627, 262] on button "Yes / OK" at bounding box center [637, 265] width 49 height 11
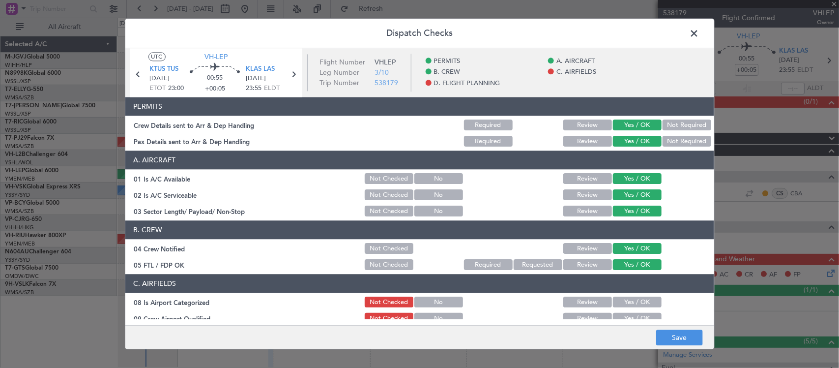
click at [623, 304] on button "Yes / OK" at bounding box center [637, 302] width 49 height 11
click at [623, 316] on button "Yes / OK" at bounding box center [637, 318] width 49 height 11
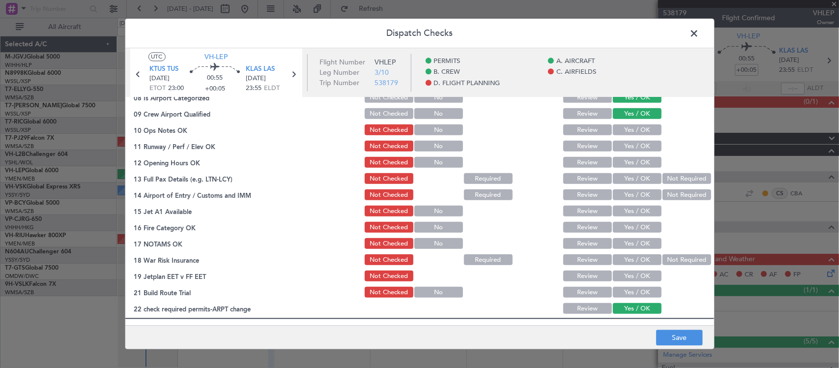
click at [618, 123] on div "Yes / OK" at bounding box center [637, 130] width 50 height 14
click at [620, 126] on button "Yes / OK" at bounding box center [637, 130] width 49 height 11
click at [622, 144] on button "Yes / OK" at bounding box center [637, 146] width 49 height 11
click at [622, 155] on section "C. AIRFIELDS 08 Is Airport Categorized Not Checked No Review Yes / OK 09 Crew A…" at bounding box center [419, 193] width 589 height 246
click at [623, 161] on button "Yes / OK" at bounding box center [637, 162] width 49 height 11
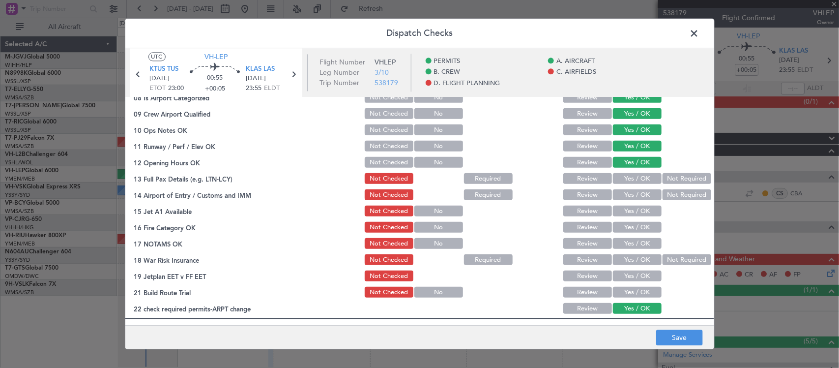
drag, startPoint x: 640, startPoint y: 178, endPoint x: 651, endPoint y: 192, distance: 17.5
click at [640, 180] on button "Yes / OK" at bounding box center [637, 179] width 49 height 11
click at [663, 192] on button "Not Required" at bounding box center [687, 195] width 49 height 11
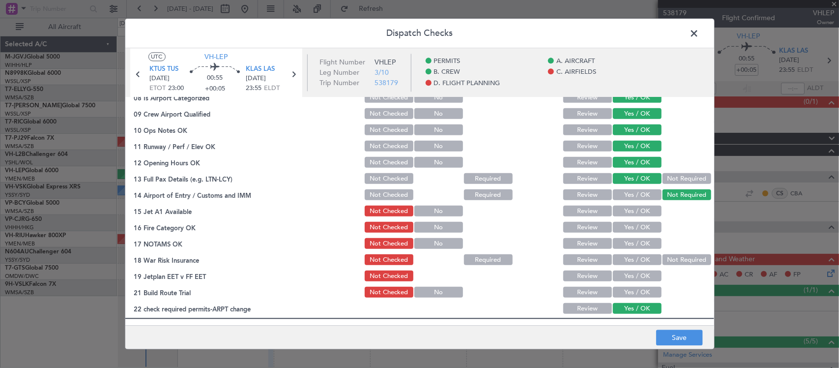
click at [647, 208] on button "Yes / OK" at bounding box center [637, 211] width 49 height 11
click at [644, 232] on button "Yes / OK" at bounding box center [637, 227] width 49 height 11
click at [642, 245] on button "Yes / OK" at bounding box center [637, 243] width 49 height 11
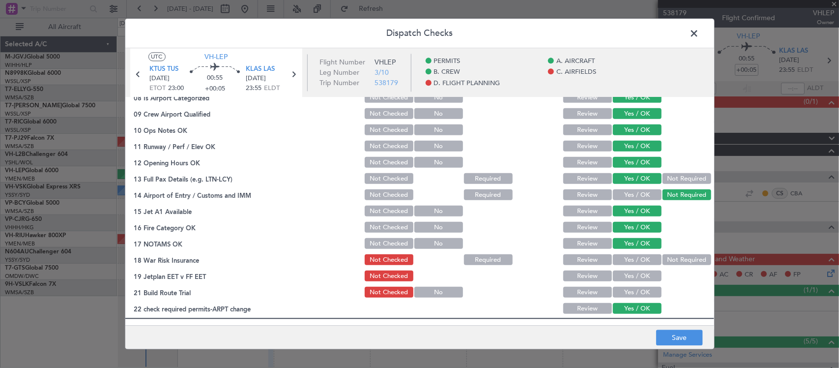
click at [663, 257] on button "Not Required" at bounding box center [687, 260] width 49 height 11
click at [649, 274] on button "Yes / OK" at bounding box center [637, 276] width 49 height 11
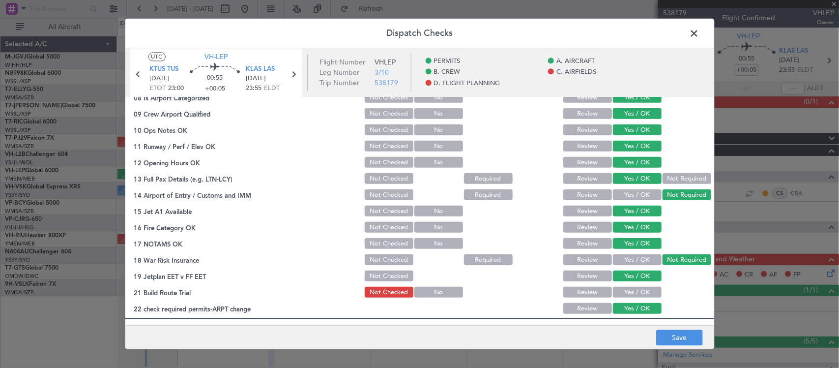
drag, startPoint x: 645, startPoint y: 289, endPoint x: 651, endPoint y: 296, distance: 10.1
click at [645, 289] on button "Yes / OK" at bounding box center [637, 292] width 49 height 11
click at [672, 333] on button "Save" at bounding box center [679, 338] width 47 height 16
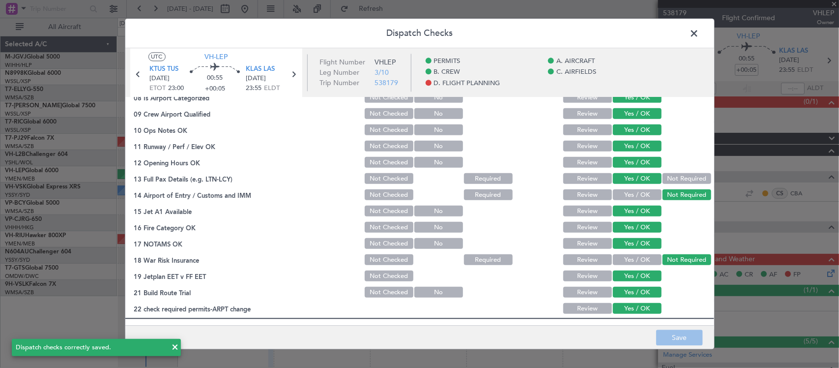
click at [700, 32] on span at bounding box center [700, 36] width 0 height 20
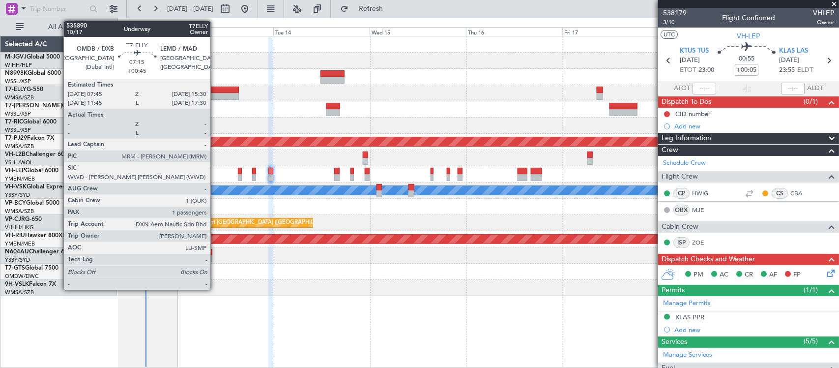
click at [215, 96] on div at bounding box center [222, 96] width 31 height 7
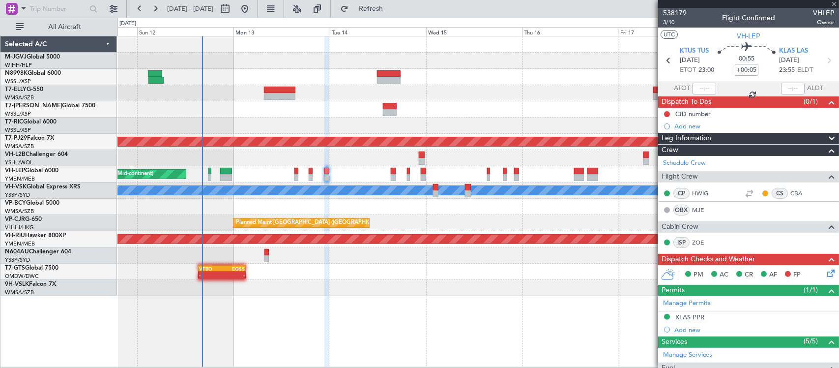
click at [501, 121] on div at bounding box center [478, 126] width 721 height 16
type input "+00:45"
type input "1"
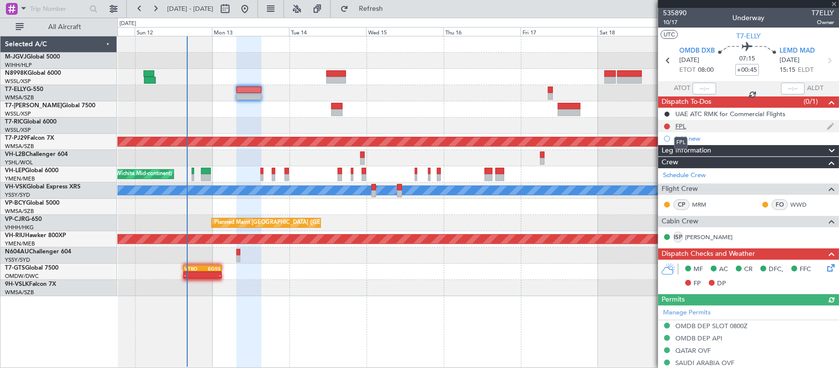
click at [681, 123] on div "FPL" at bounding box center [681, 126] width 11 height 8
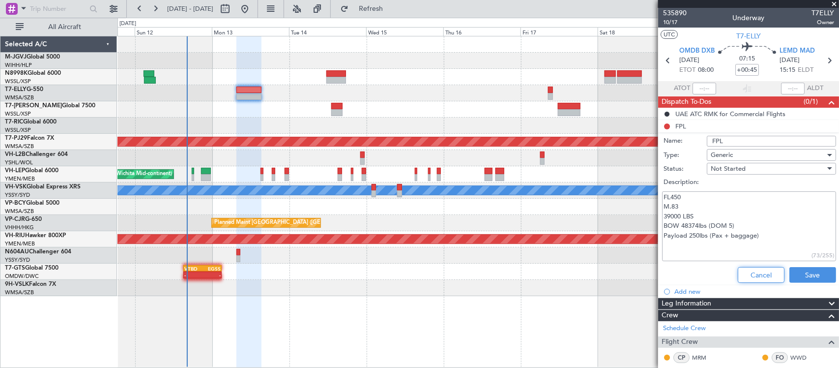
click at [752, 273] on button "Cancel" at bounding box center [761, 275] width 47 height 16
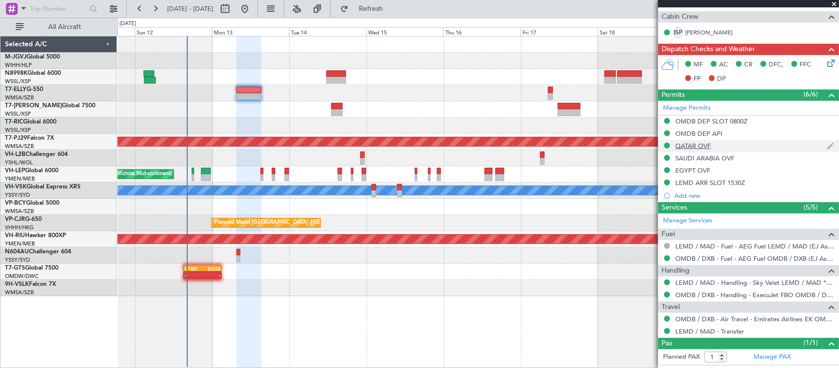
click at [708, 147] on div "QATAR OVF" at bounding box center [693, 146] width 35 height 8
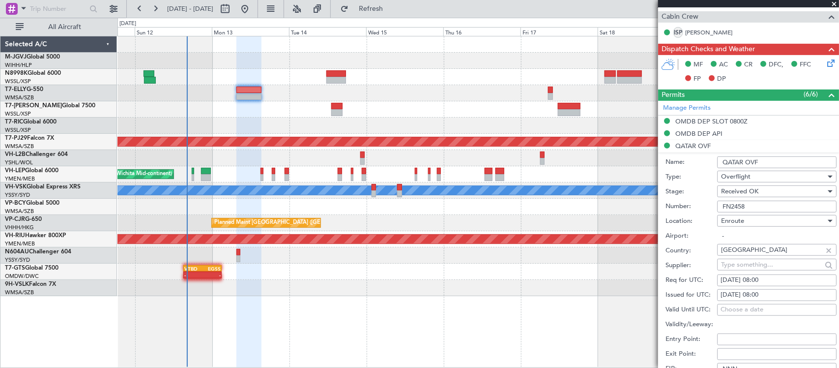
click at [756, 207] on input "FN2458" at bounding box center [776, 207] width 119 height 12
drag, startPoint x: 757, startPoint y: 207, endPoint x: 679, endPoint y: 207, distance: 78.2
click at [679, 207] on div "Number: FN2458" at bounding box center [751, 206] width 171 height 15
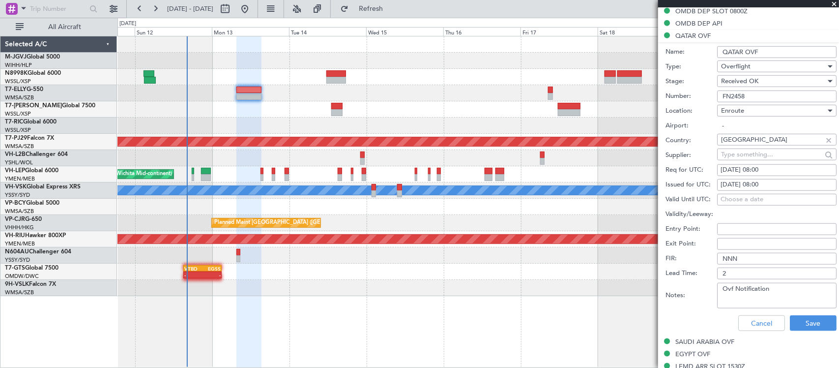
scroll to position [410, 0]
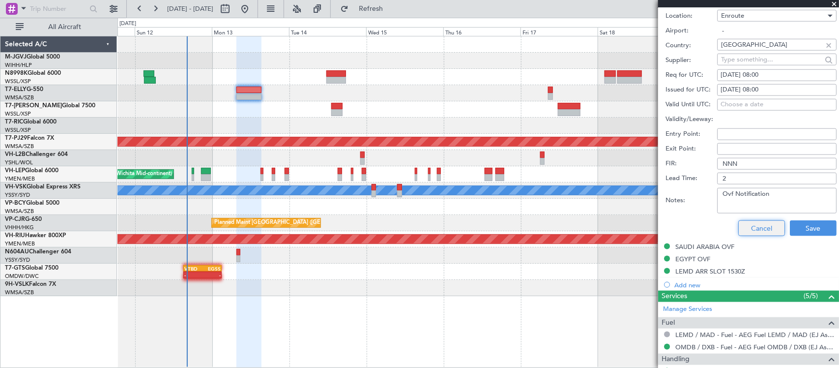
click at [740, 229] on button "Cancel" at bounding box center [762, 228] width 47 height 16
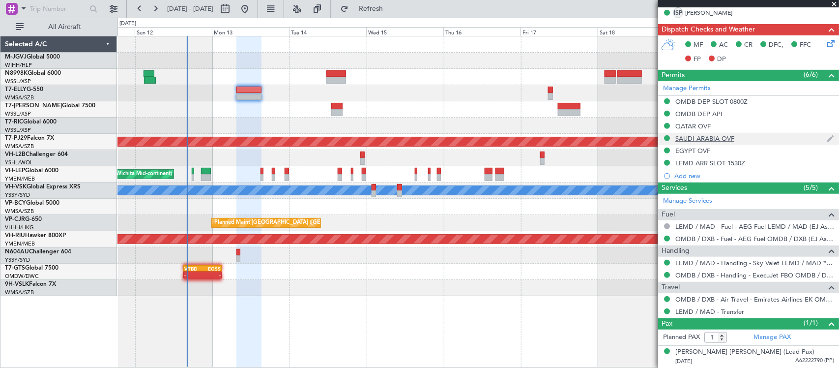
click at [702, 140] on div "SAUDI ARABIA OVF" at bounding box center [705, 138] width 59 height 8
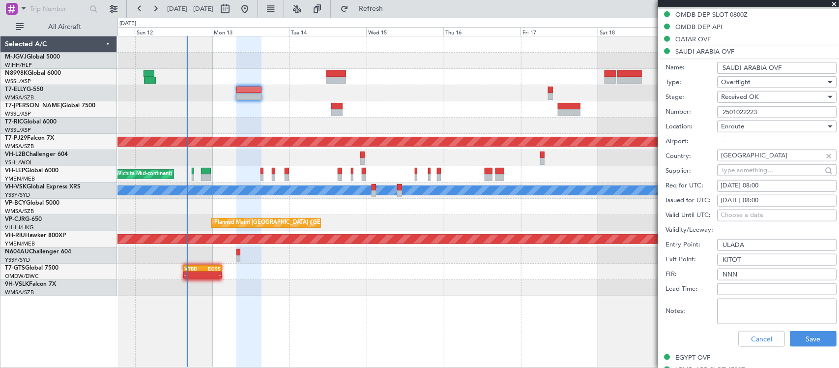
scroll to position [307, 0]
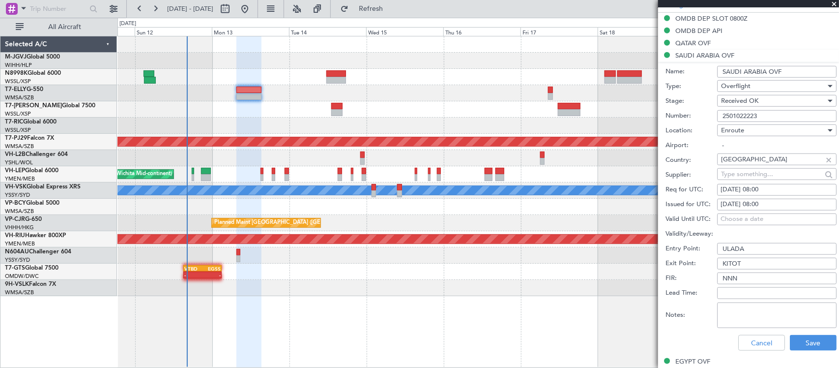
click at [765, 113] on input "2501022223" at bounding box center [776, 116] width 119 height 12
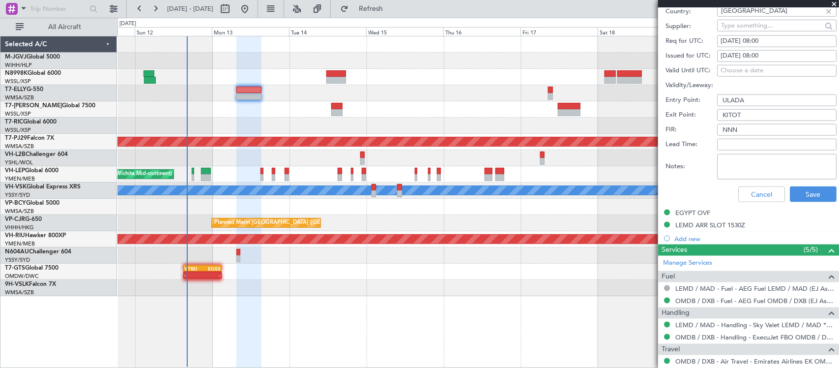
scroll to position [512, 0]
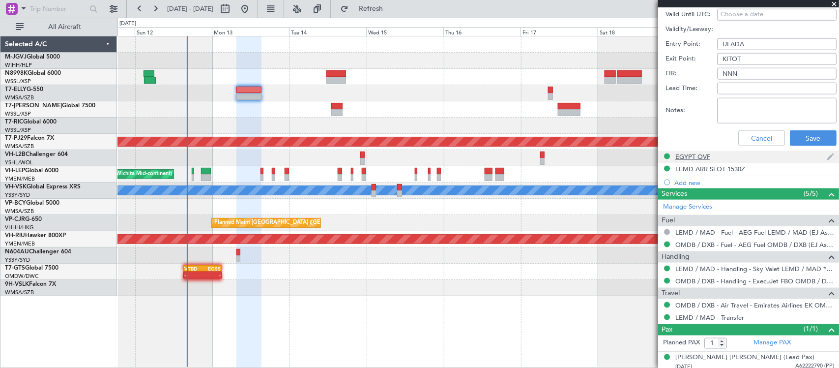
click at [694, 158] on div "EGYPT OVF" at bounding box center [693, 156] width 35 height 8
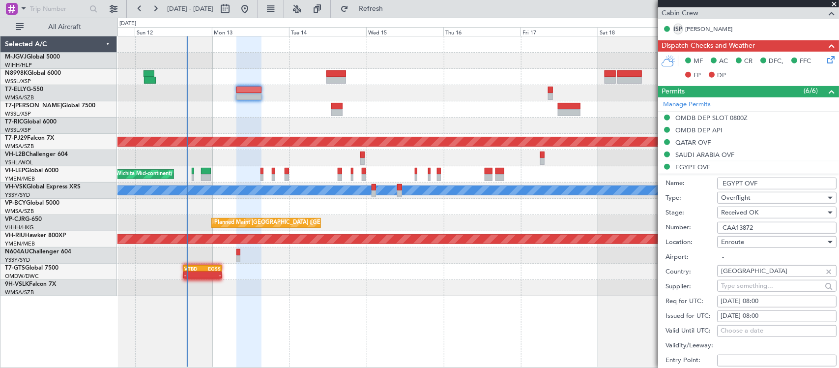
scroll to position [205, 0]
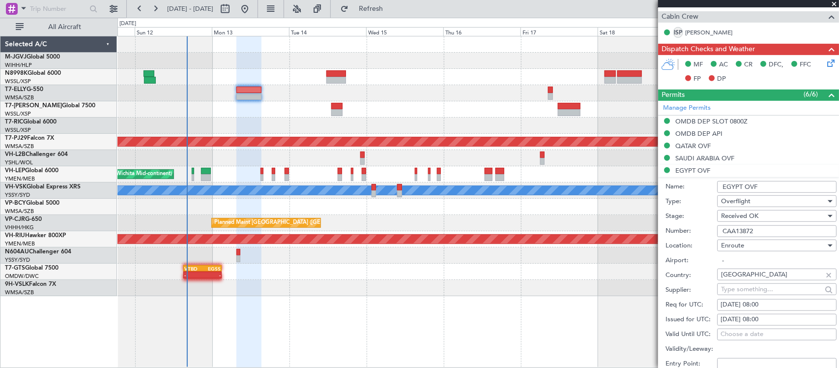
click at [764, 229] on input "CAA13872" at bounding box center [776, 231] width 119 height 12
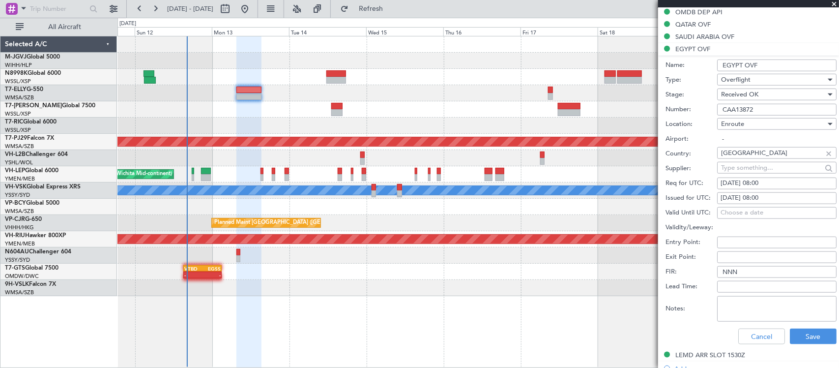
scroll to position [512, 0]
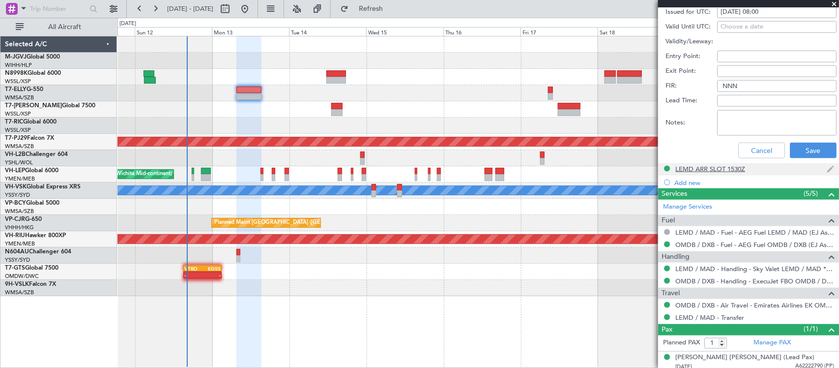
click at [710, 168] on div "LEMD ARR SLOT 1530Z" at bounding box center [711, 169] width 70 height 8
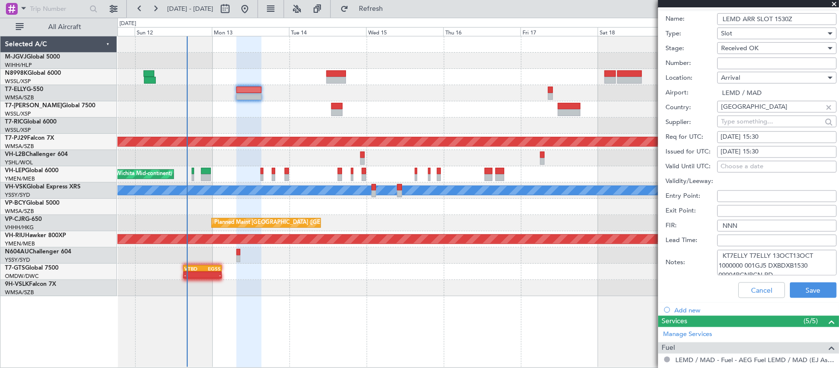
scroll to position [410, 0]
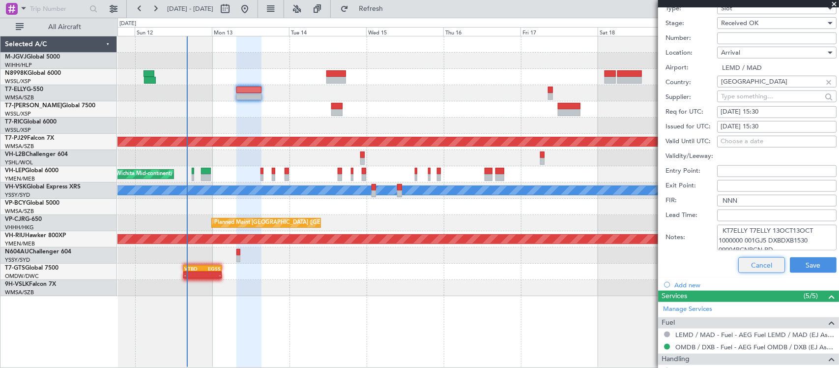
click at [768, 262] on button "Cancel" at bounding box center [762, 265] width 47 height 16
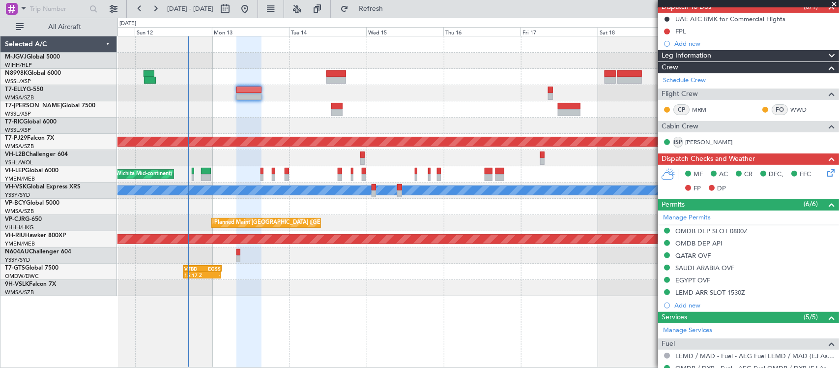
scroll to position [0, 0]
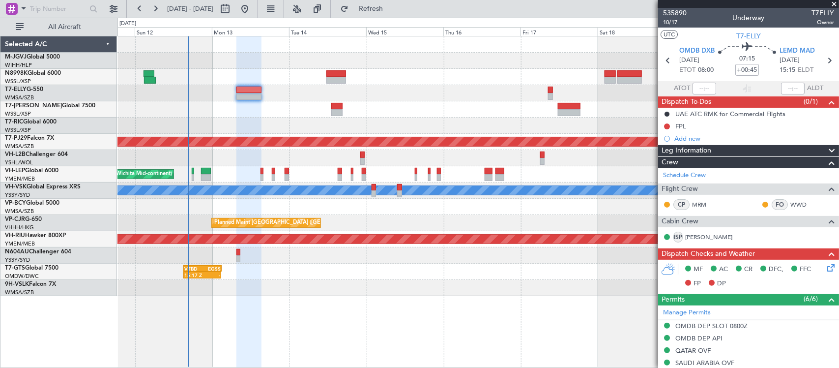
click at [685, 124] on div "FPL" at bounding box center [681, 126] width 11 height 8
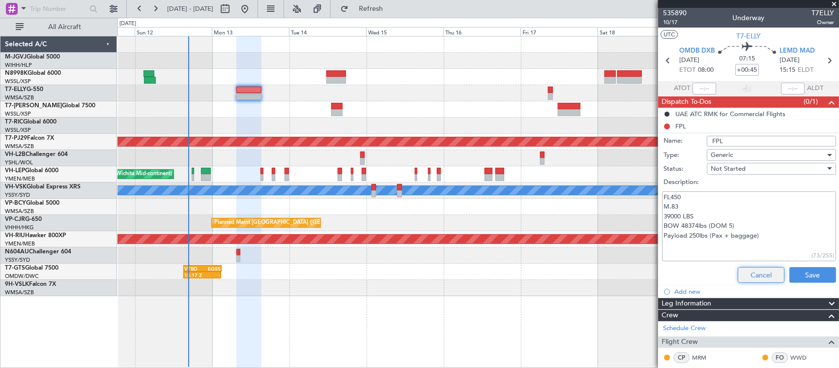
click at [759, 271] on button "Cancel" at bounding box center [761, 275] width 47 height 16
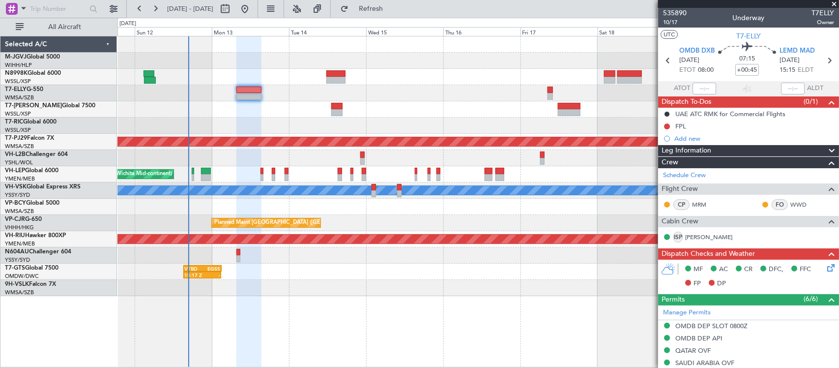
scroll to position [225, 0]
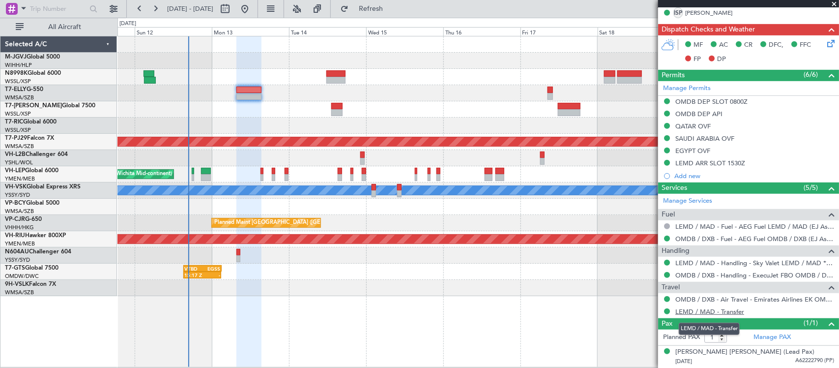
click at [686, 313] on link "LEMD / MAD - Transfer" at bounding box center [710, 311] width 69 height 8
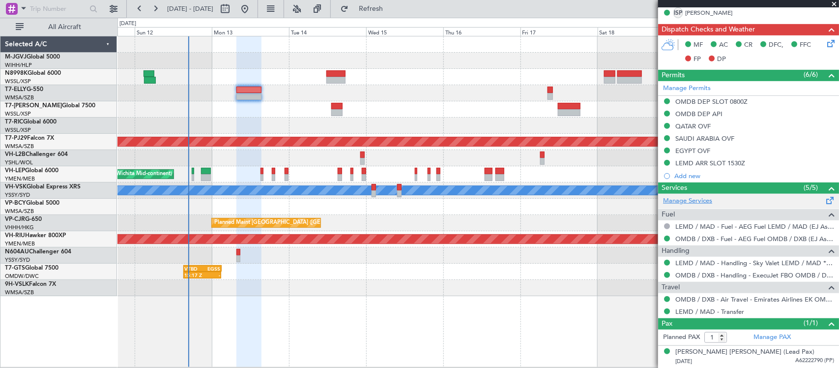
click at [702, 200] on link "Manage Services" at bounding box center [687, 201] width 49 height 10
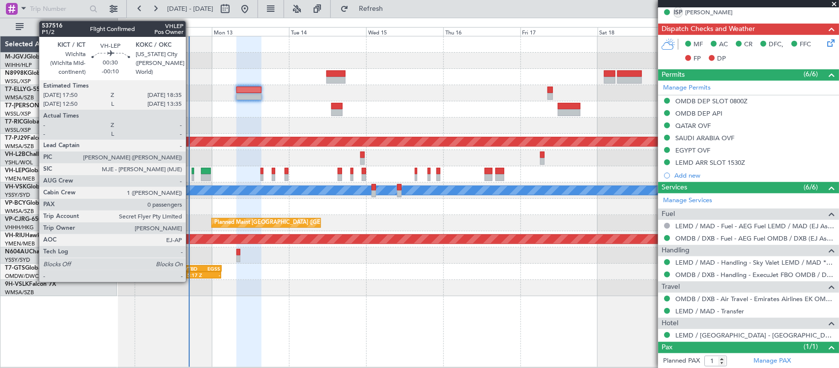
click at [192, 174] on div at bounding box center [193, 177] width 2 height 7
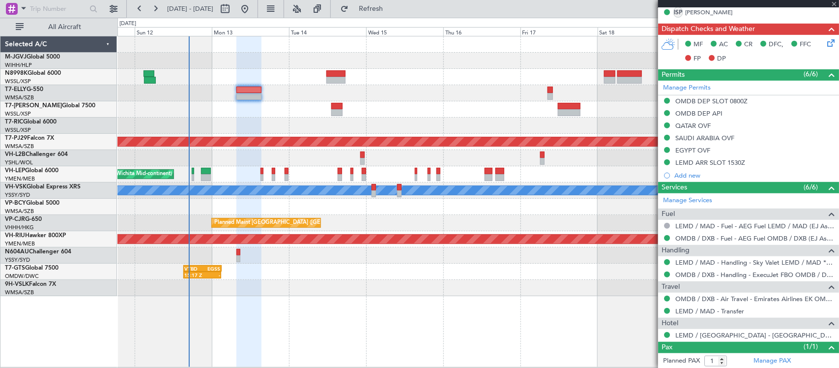
type input "-00:10"
type input "0"
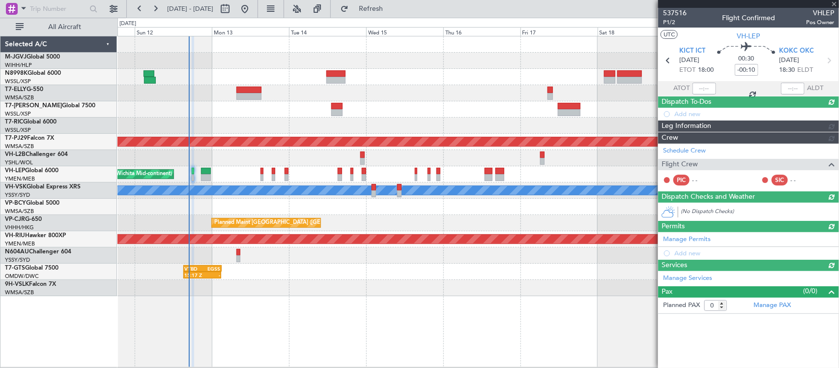
type input "Kennis Yau (KYA)"
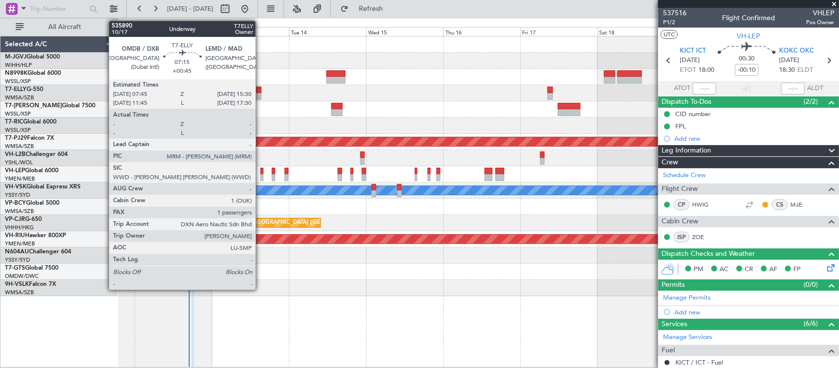
click at [261, 90] on div at bounding box center [249, 90] width 25 height 7
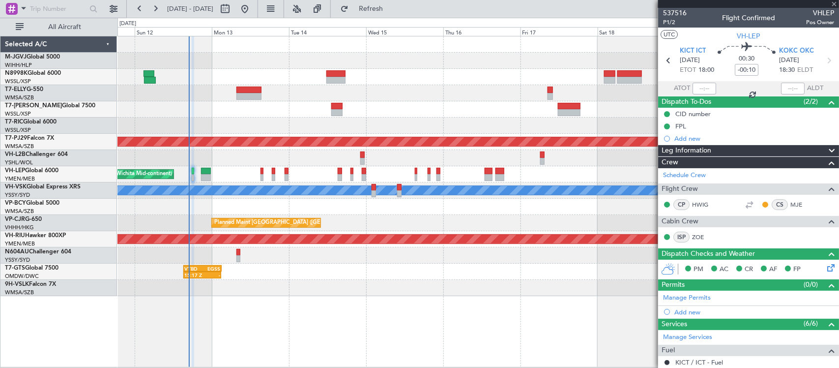
scroll to position [151, 0]
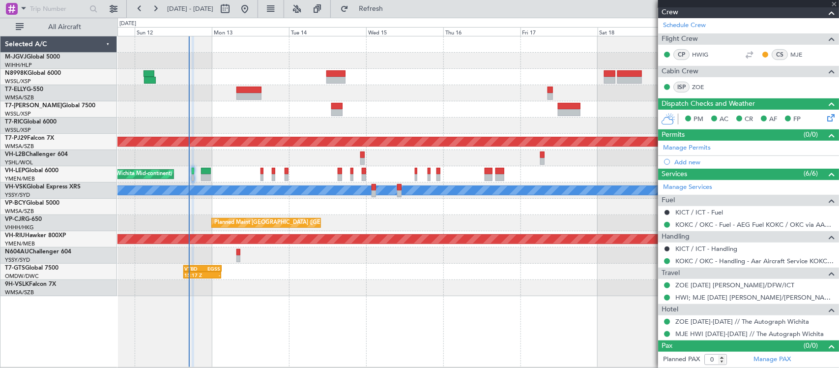
type input "+00:45"
type input "1"
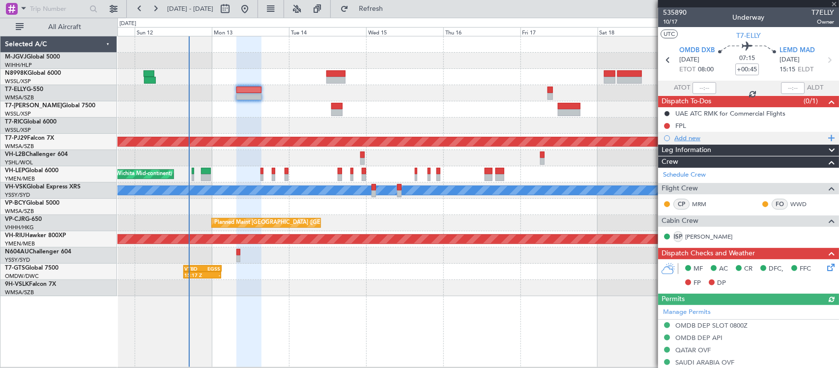
scroll to position [0, 0]
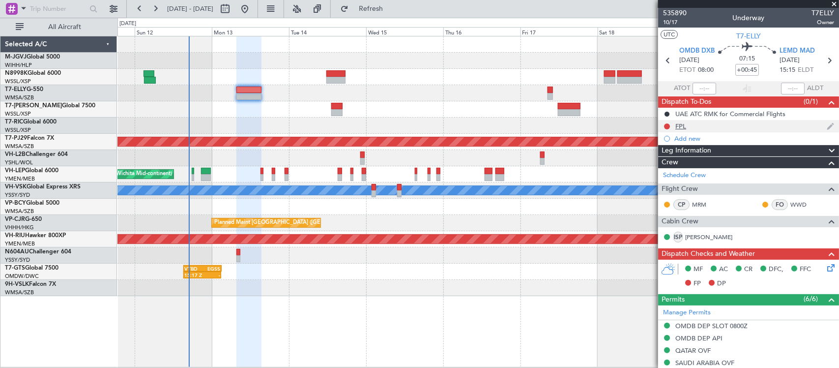
click at [686, 126] on div "FPL" at bounding box center [681, 126] width 11 height 8
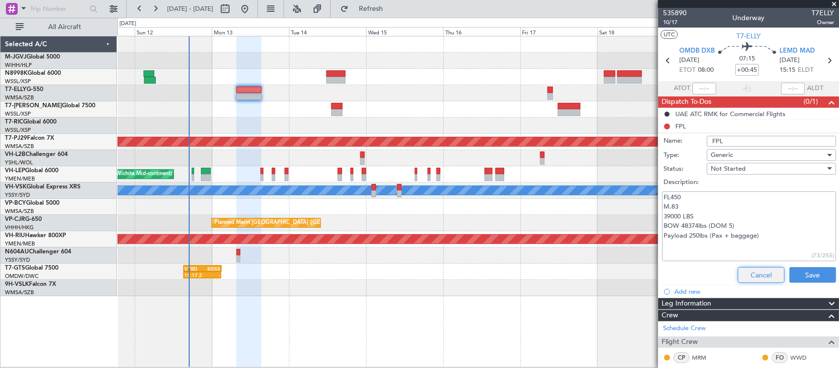
click at [745, 272] on button "Cancel" at bounding box center [761, 275] width 47 height 16
